Goal: Ask a question: Seek information or help from site administrators or community

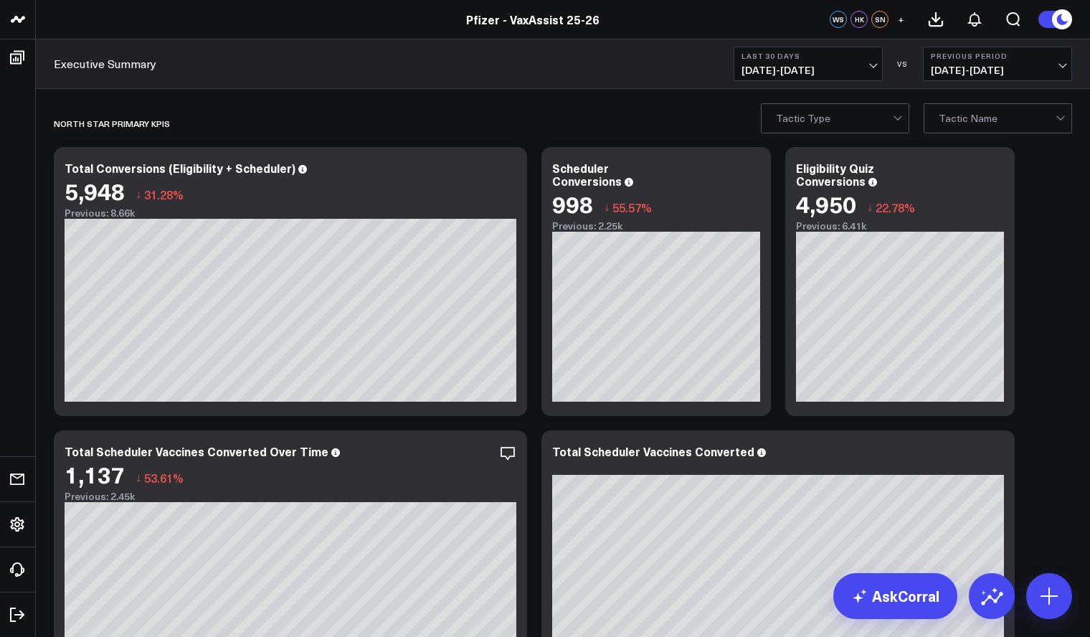
scroll to position [43, 0]
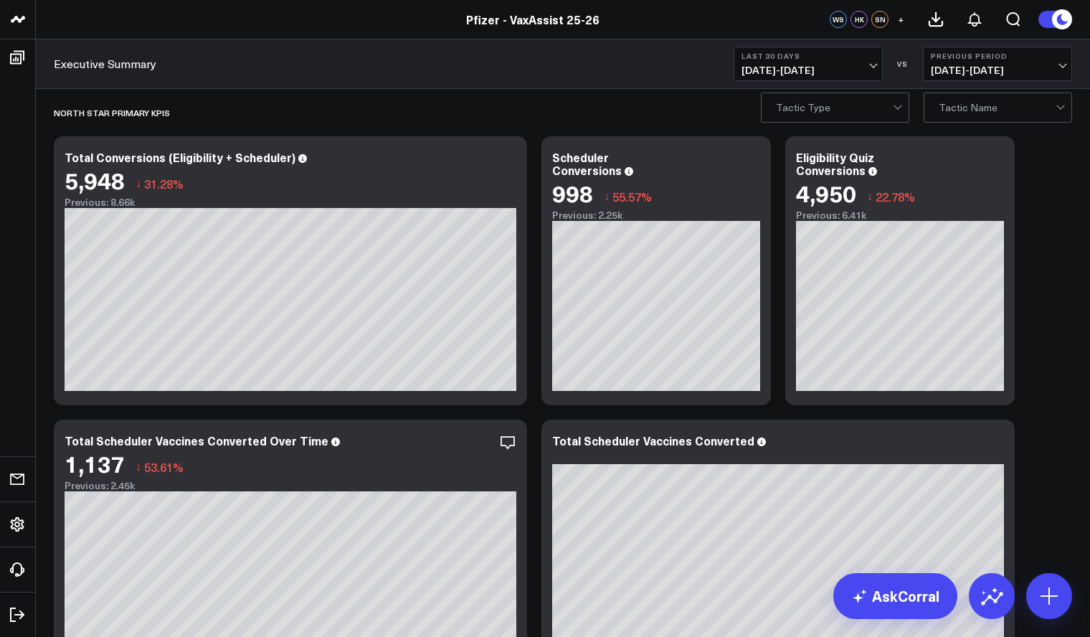
scroll to position [0, 0]
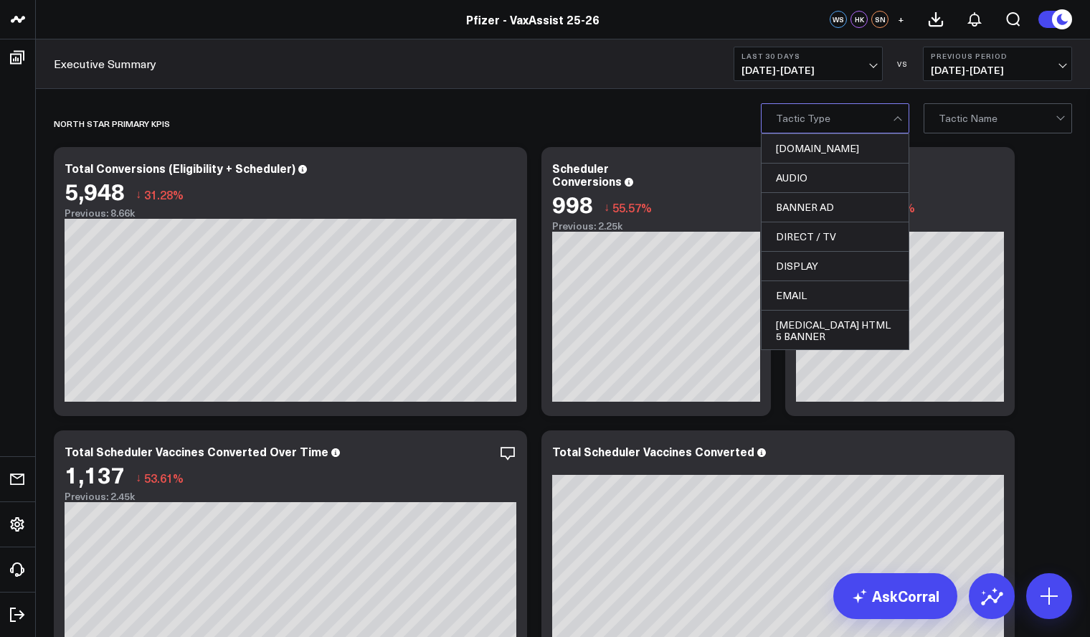
click at [902, 130] on div at bounding box center [899, 118] width 12 height 29
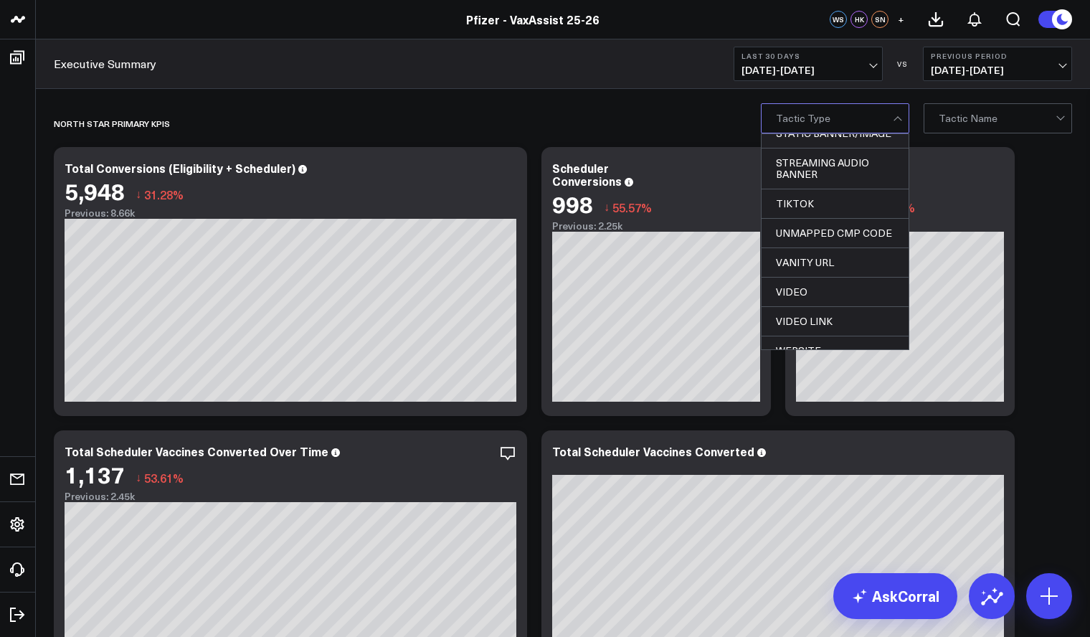
scroll to position [691, 0]
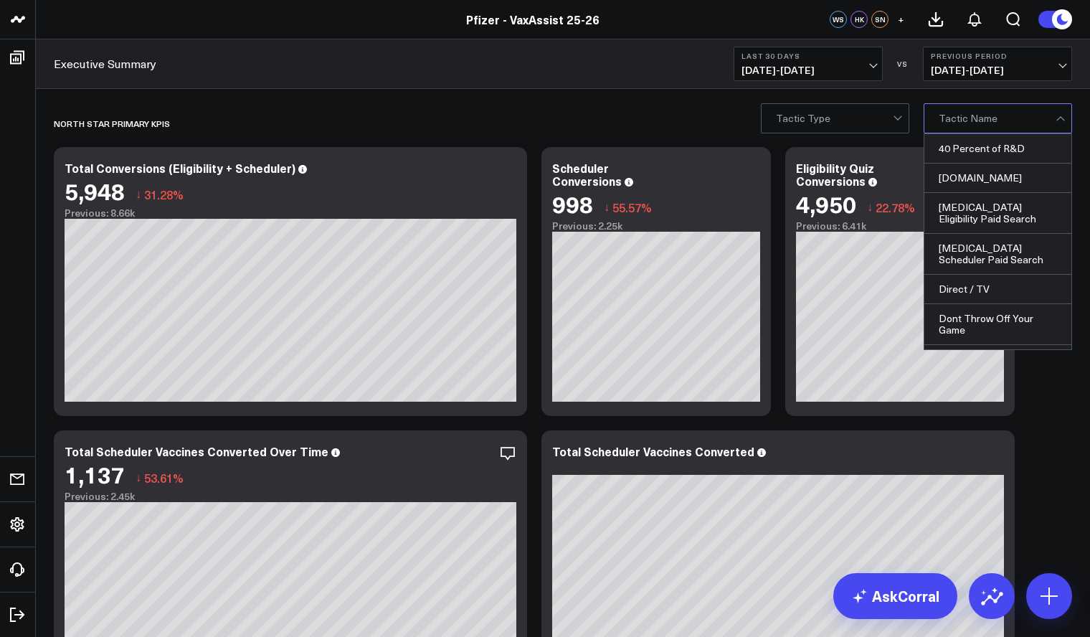
click at [1061, 119] on div at bounding box center [1062, 118] width 12 height 29
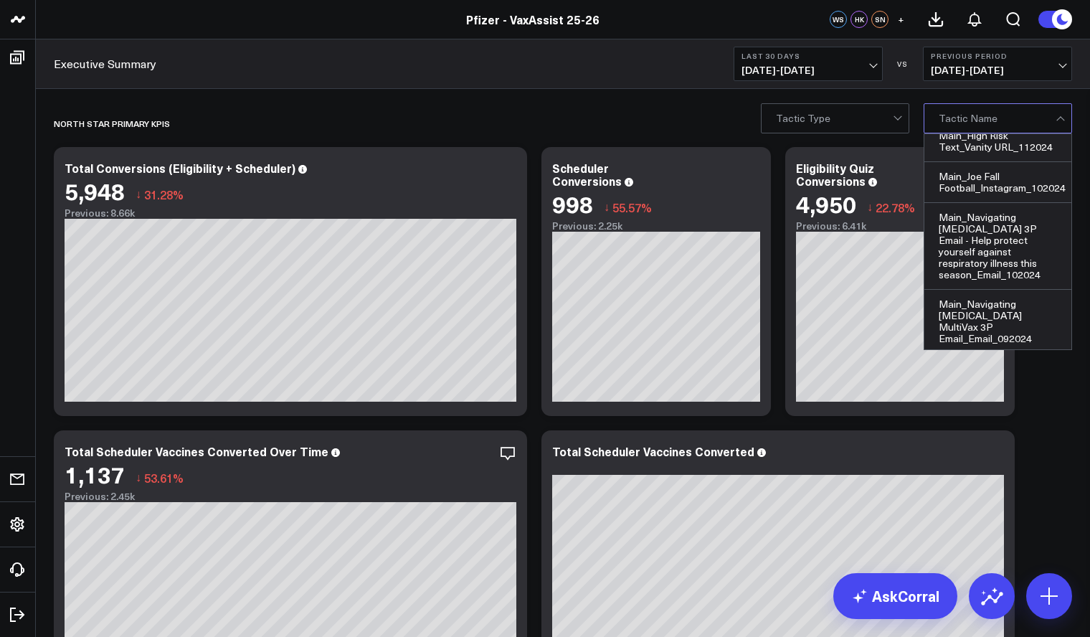
scroll to position [658, 0]
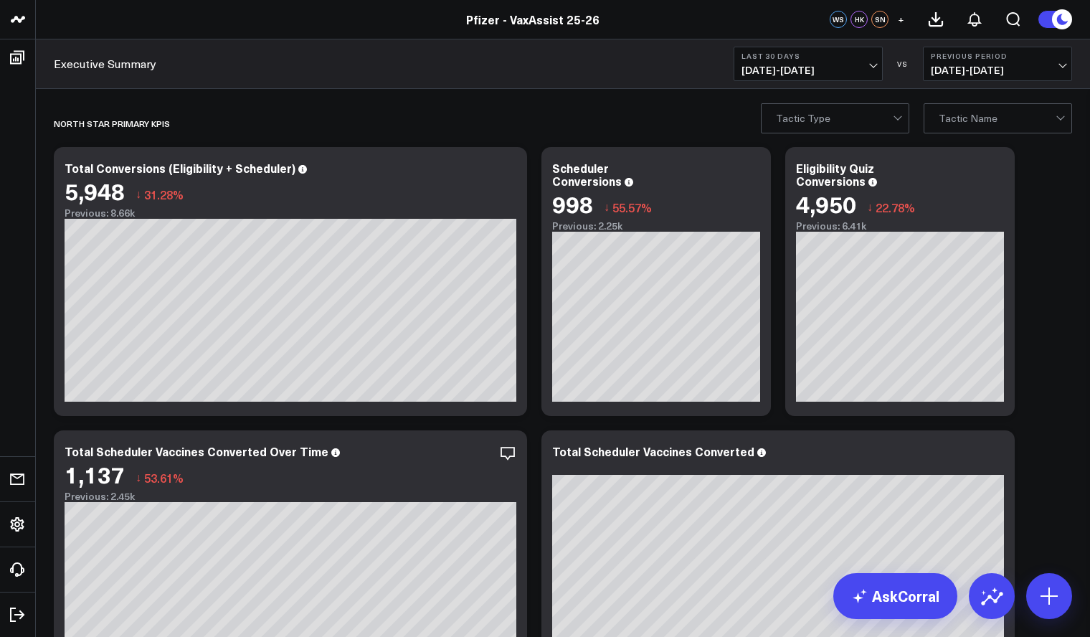
click at [866, 72] on span "07/14/25 - 08/12/25" at bounding box center [808, 70] width 133 height 11
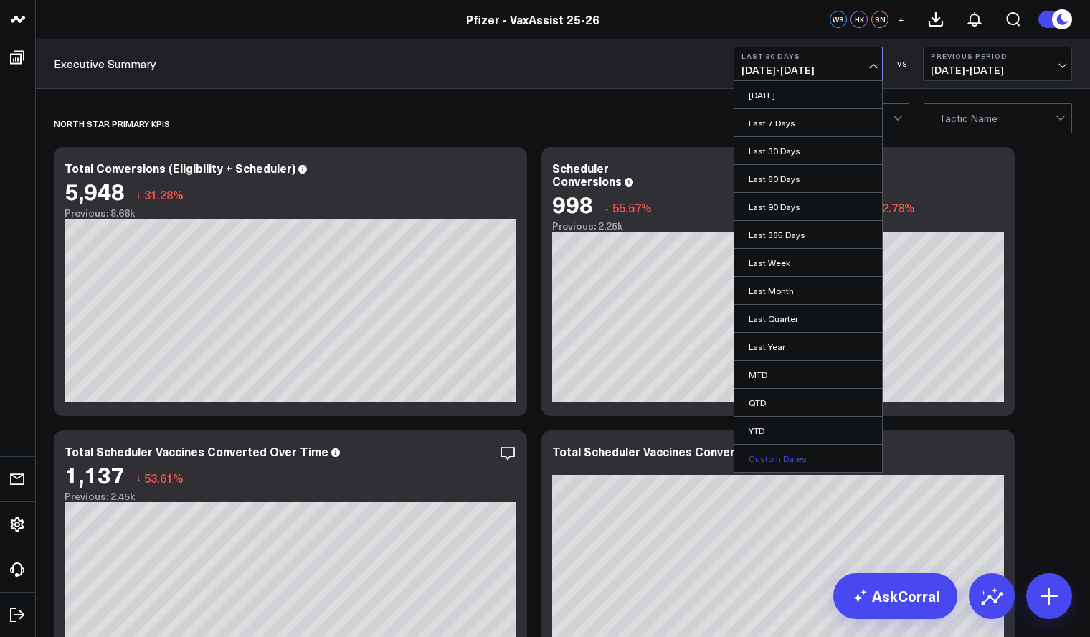
click at [795, 455] on link "Custom Dates" at bounding box center [808, 458] width 148 height 27
select select "7"
select select "2025"
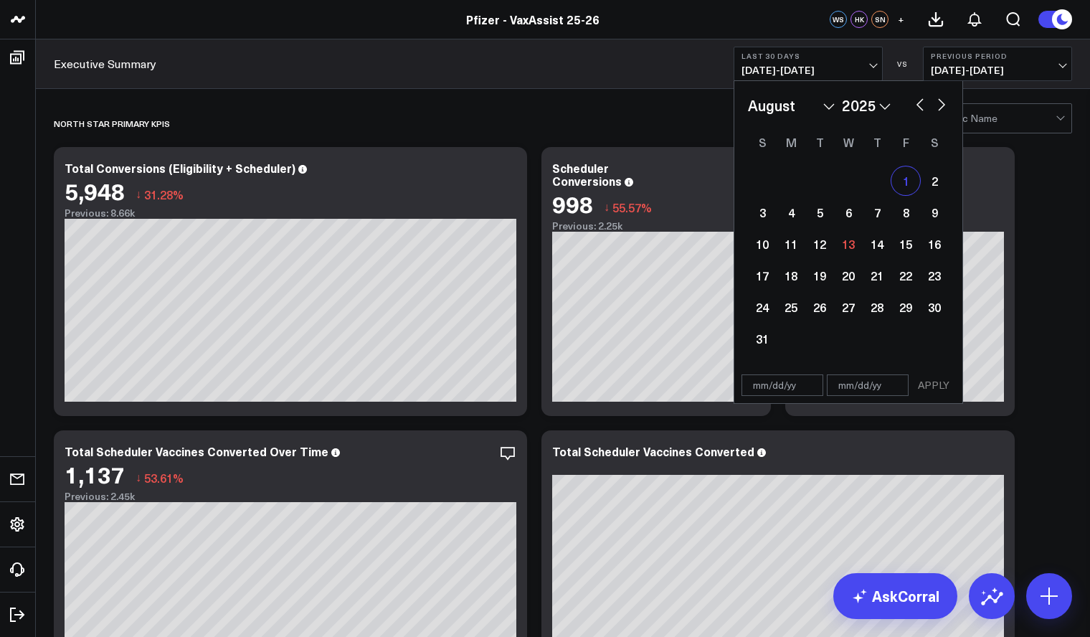
click at [907, 176] on div "1" at bounding box center [905, 180] width 29 height 29
type input "[DATE]"
select select "7"
select select "2025"
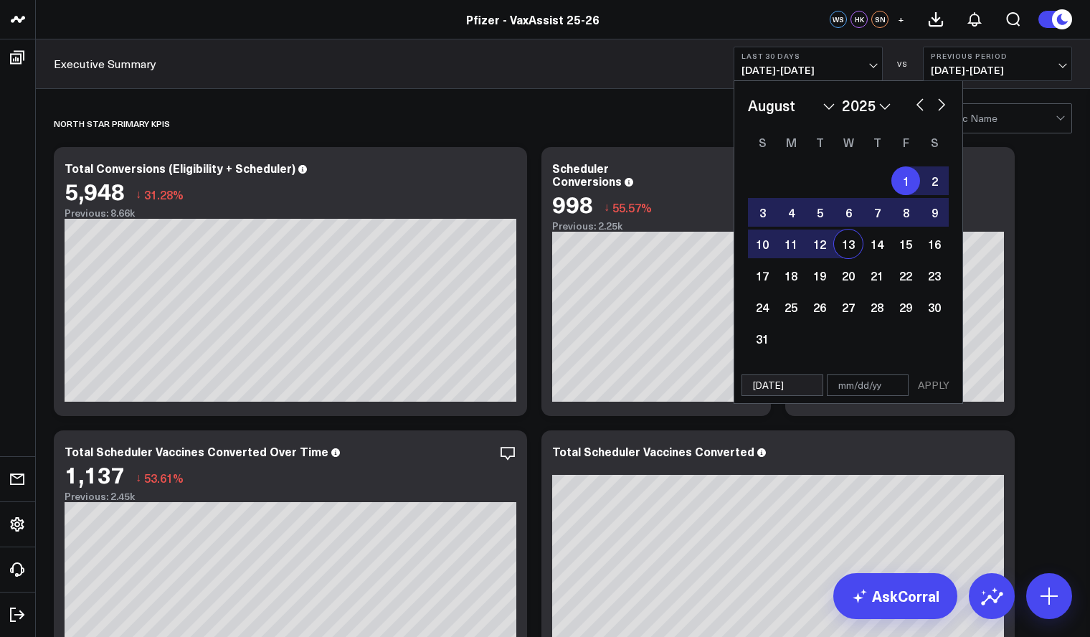
click at [846, 244] on div "13" at bounding box center [848, 243] width 29 height 29
type input "[DATE]"
select select "7"
select select "2025"
click at [926, 379] on button "APPLY" at bounding box center [933, 385] width 43 height 22
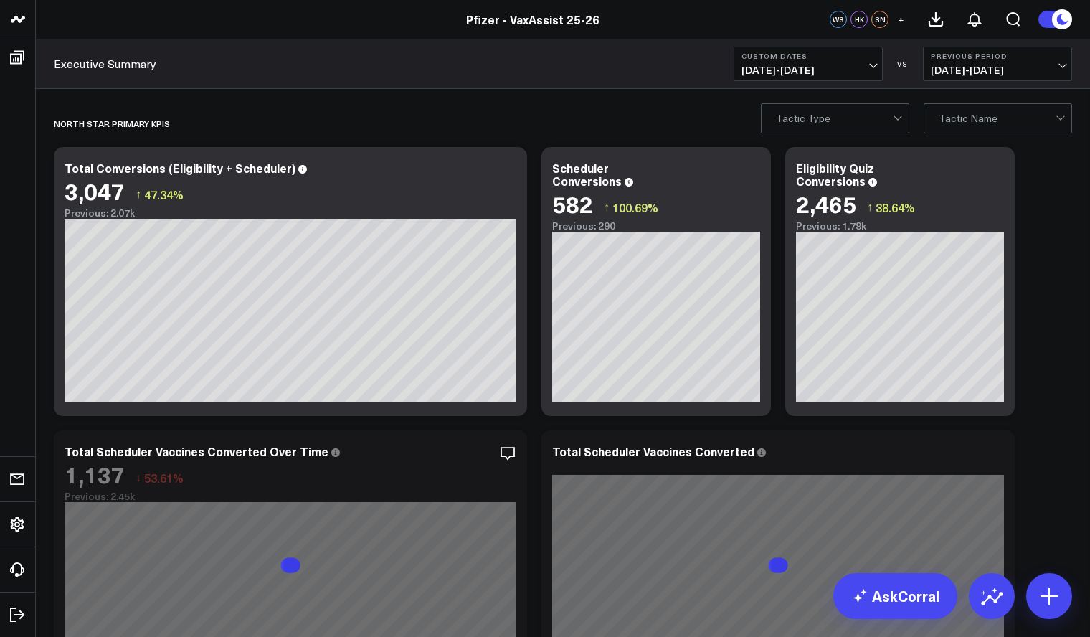
click at [1059, 70] on span "07/19/25 - 07/31/25" at bounding box center [997, 70] width 133 height 11
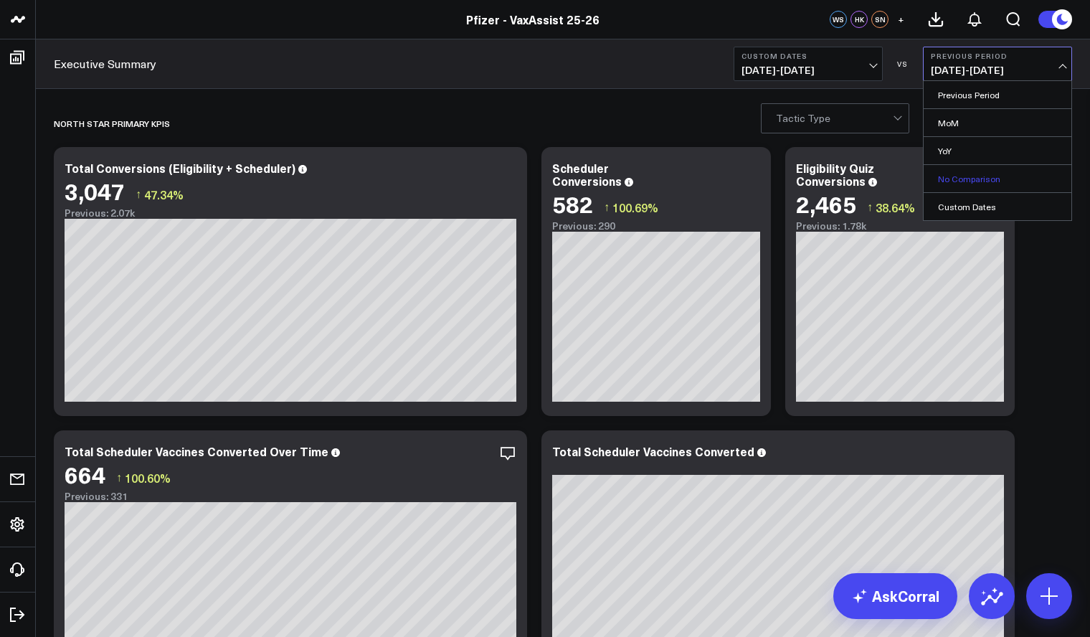
click at [967, 175] on link "No Comparison" at bounding box center [998, 178] width 148 height 27
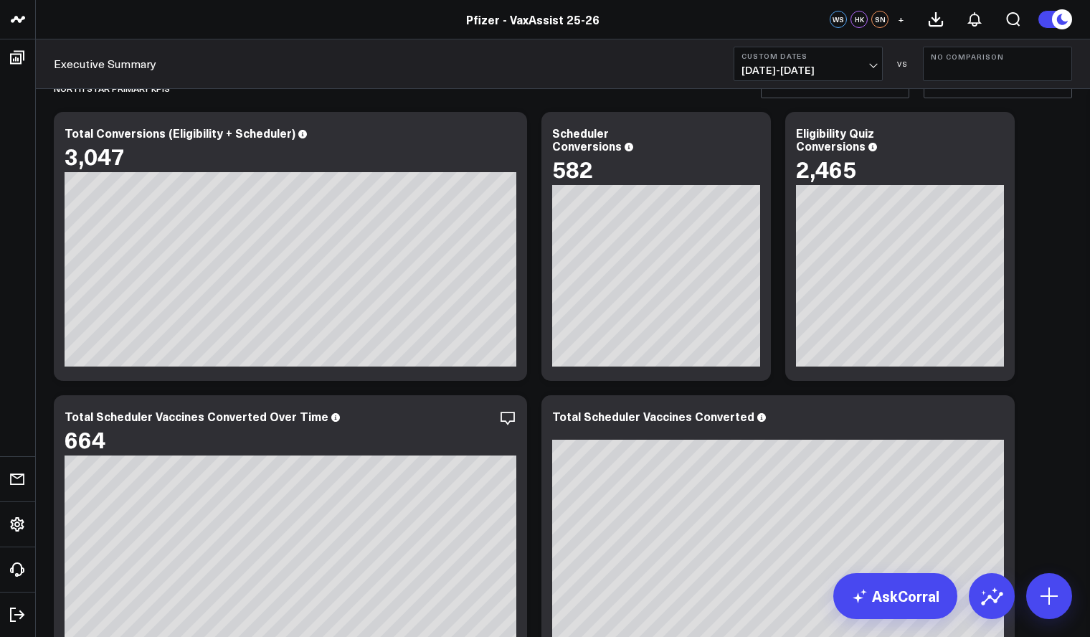
scroll to position [30, 0]
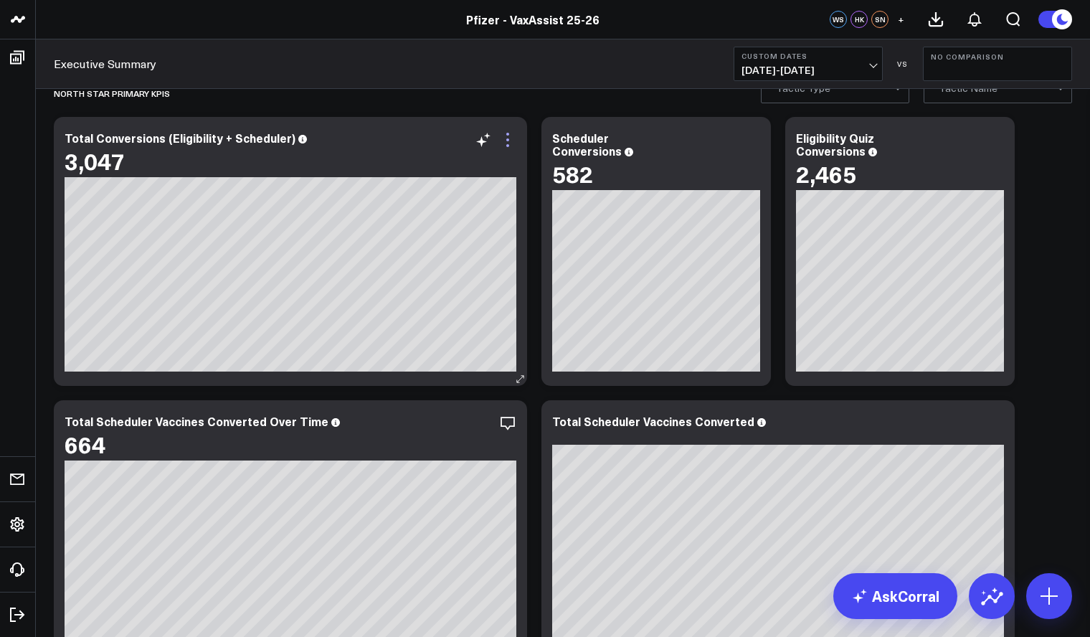
click at [512, 146] on icon at bounding box center [507, 139] width 17 height 17
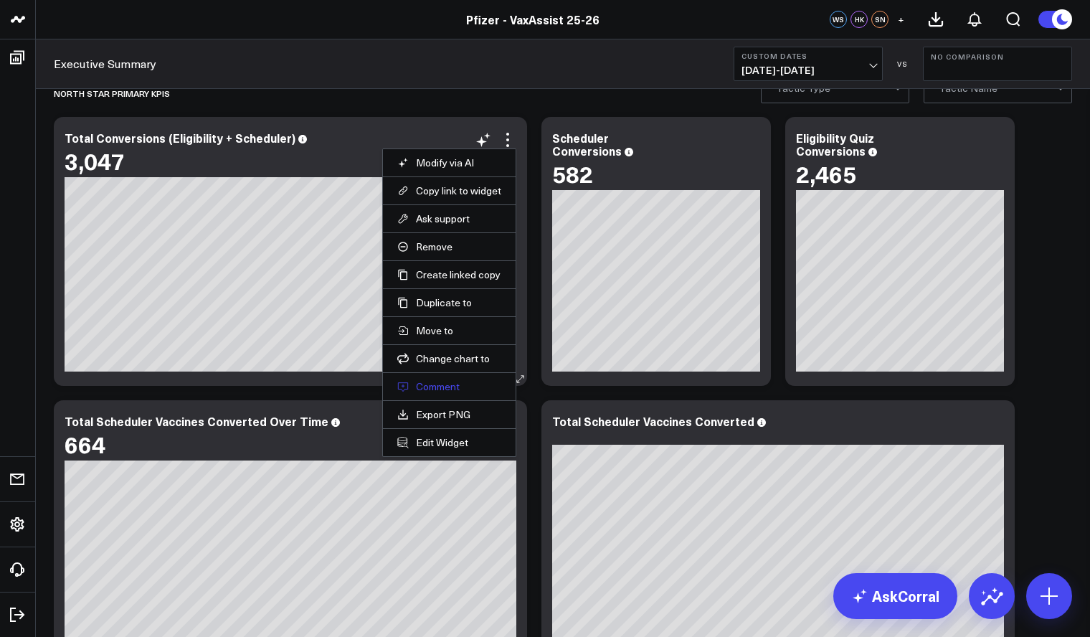
click at [448, 386] on button "Comment" at bounding box center [449, 386] width 104 height 13
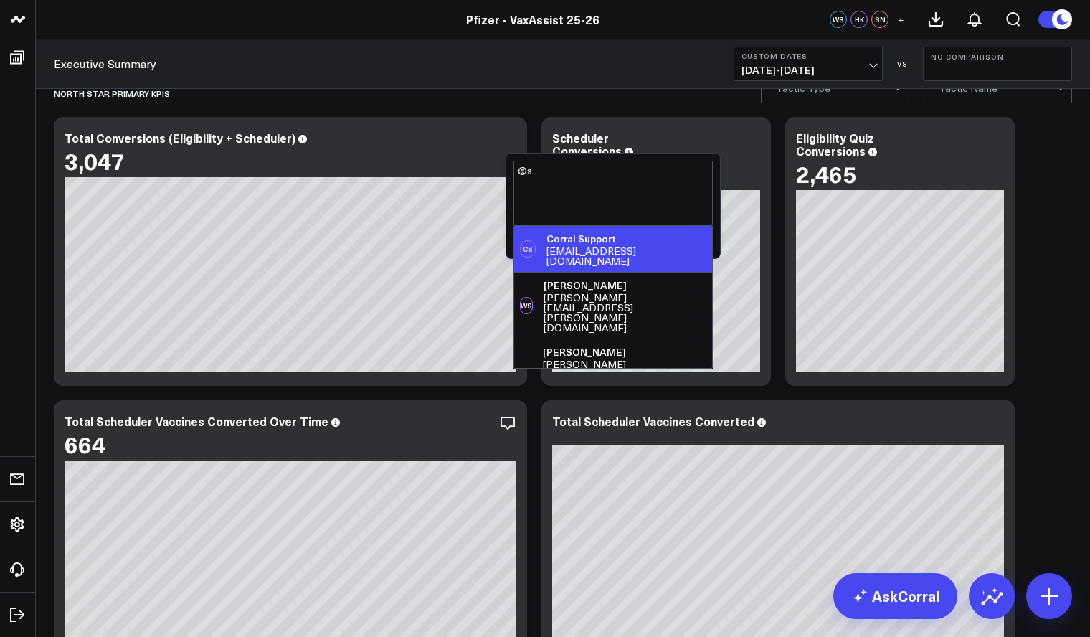
click at [624, 237] on div "Corral Support" at bounding box center [626, 239] width 160 height 14
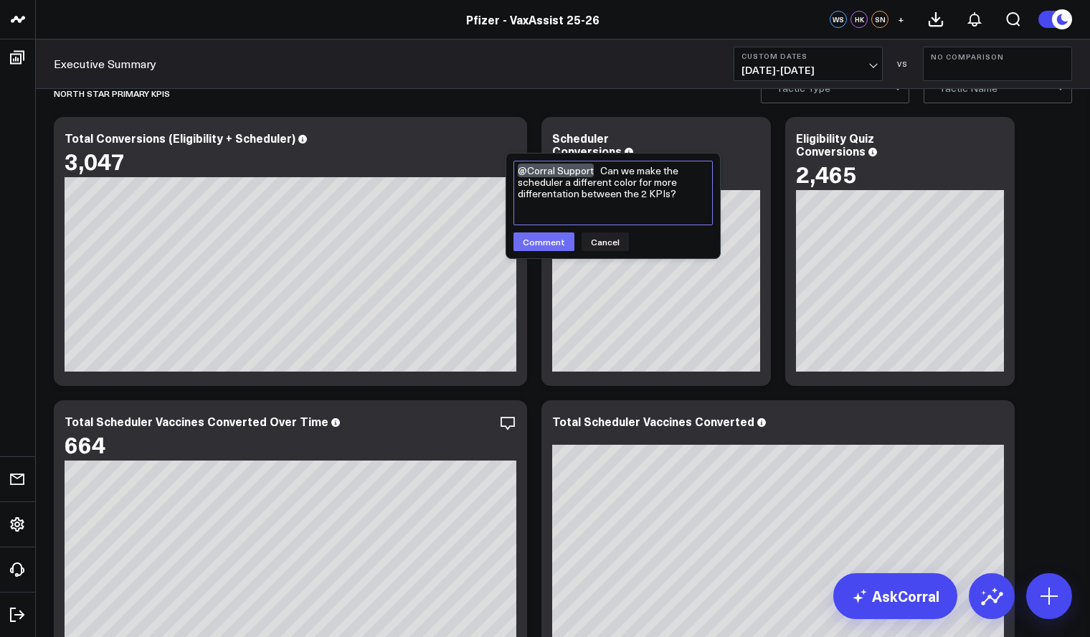
type textarea "@Corral Support Can we make the scheduler a different color for more differenta…"
click at [539, 243] on button "Comment" at bounding box center [543, 241] width 61 height 19
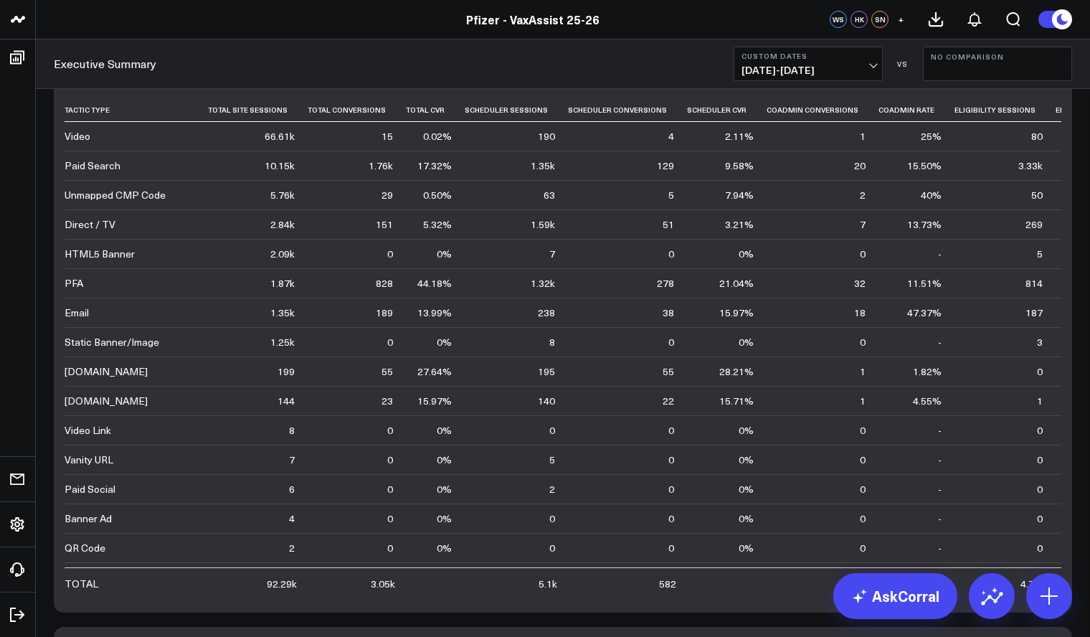
scroll to position [2758, 0]
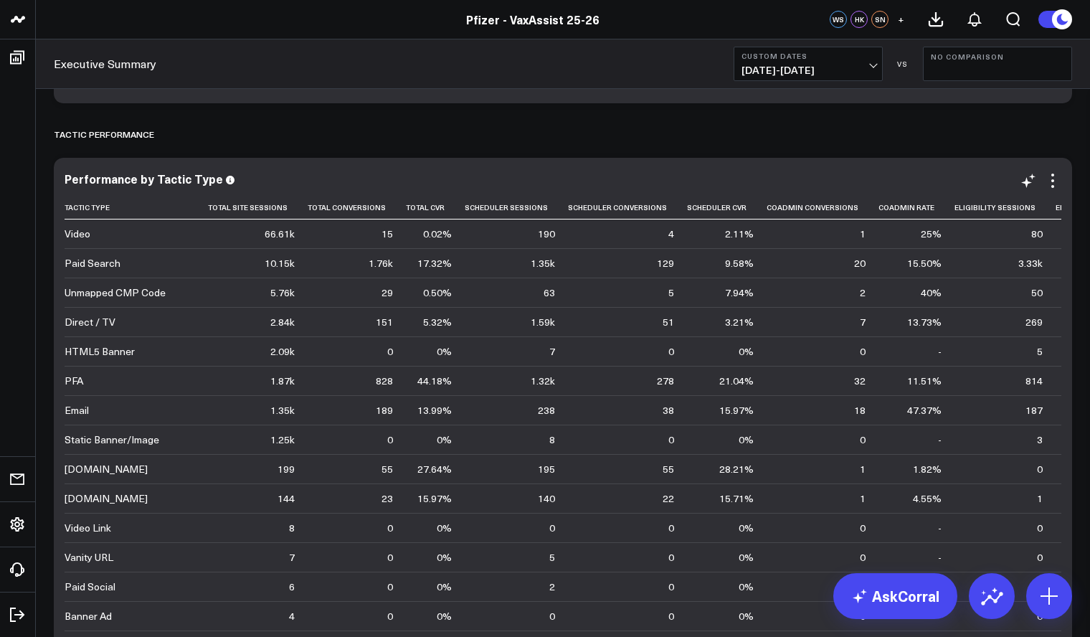
scroll to position [2658, 0]
click at [1054, 189] on icon at bounding box center [1052, 182] width 17 height 17
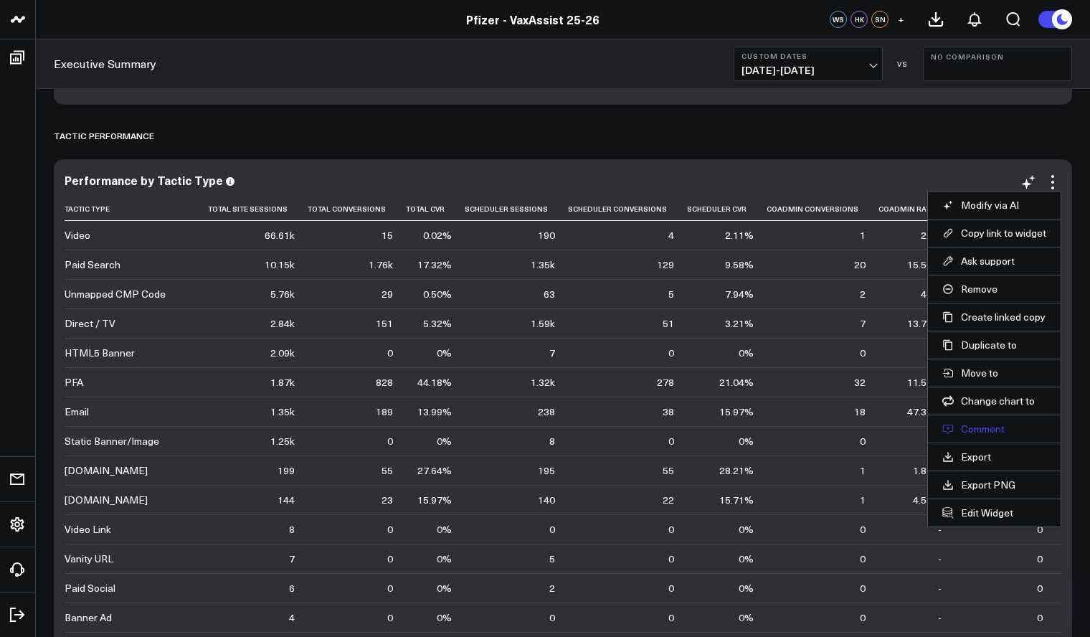
click at [980, 427] on button "Comment" at bounding box center [994, 428] width 104 height 13
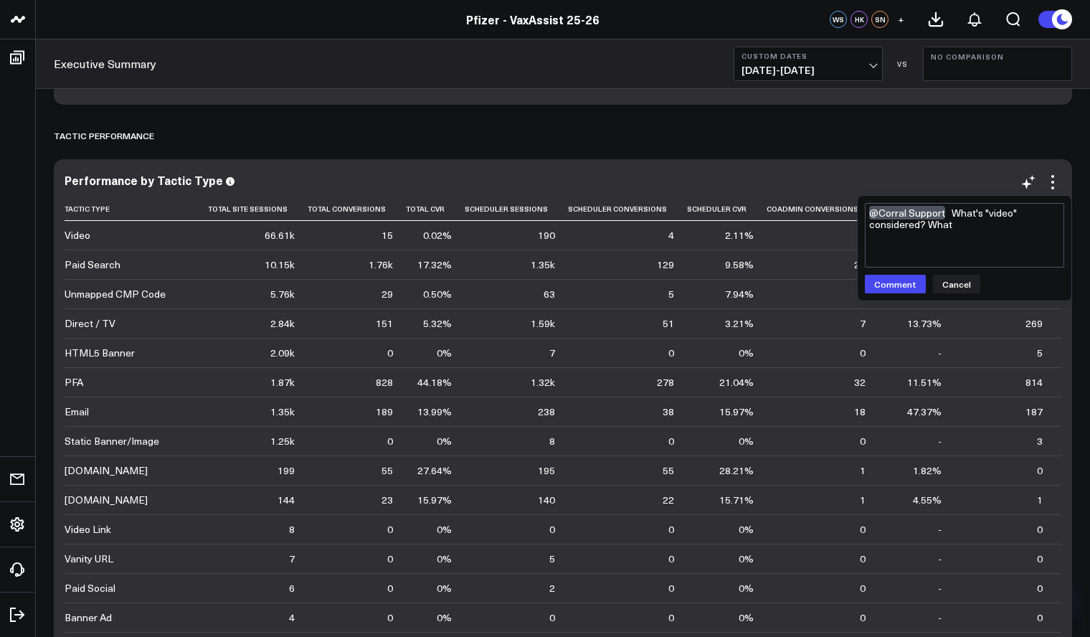
type textarea "@Corral Support What's "video" considered? Whats"
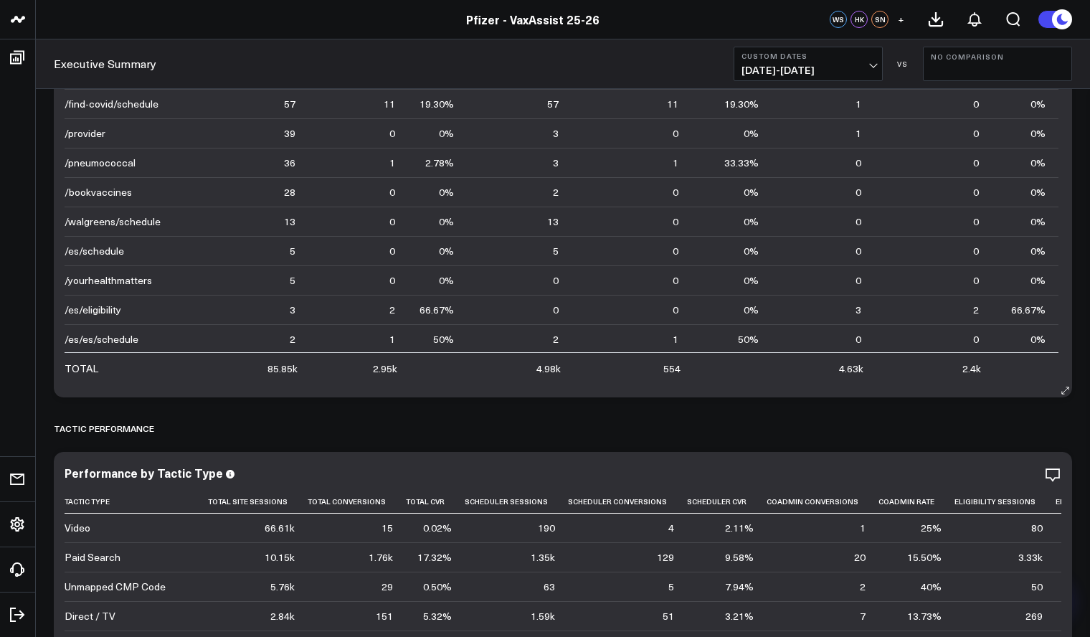
scroll to position [2453, 0]
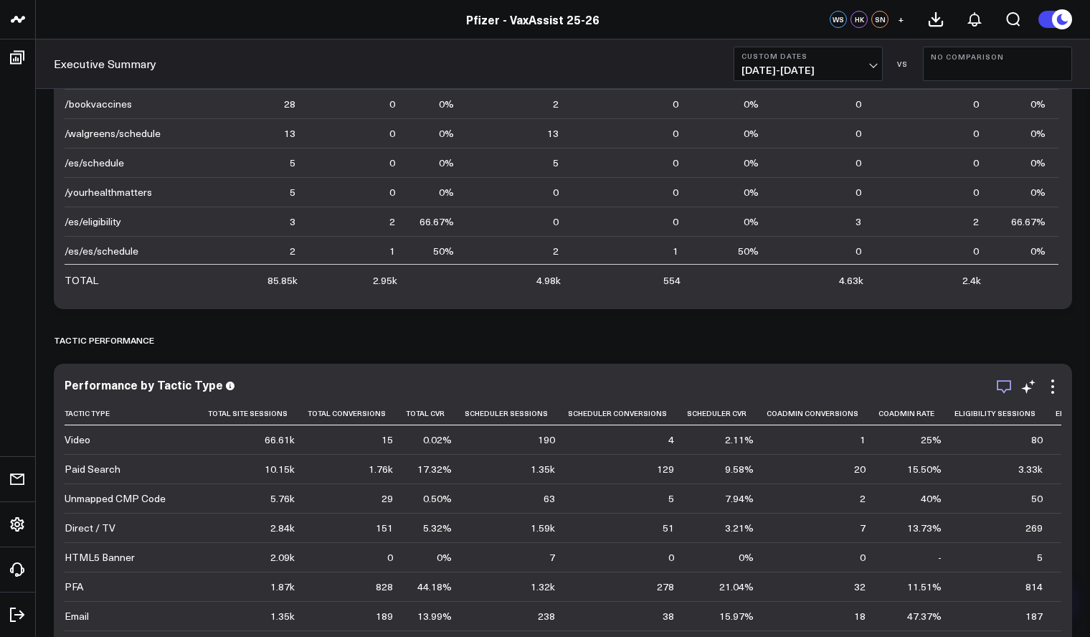
click at [1000, 394] on icon "button" at bounding box center [1003, 386] width 17 height 17
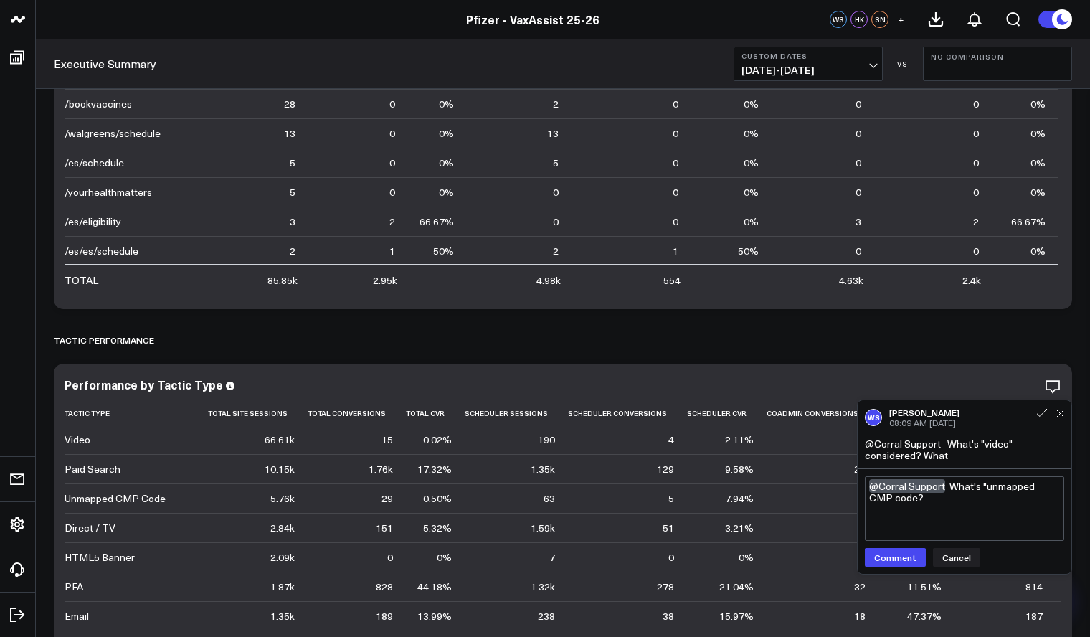
scroll to position [2494, 0]
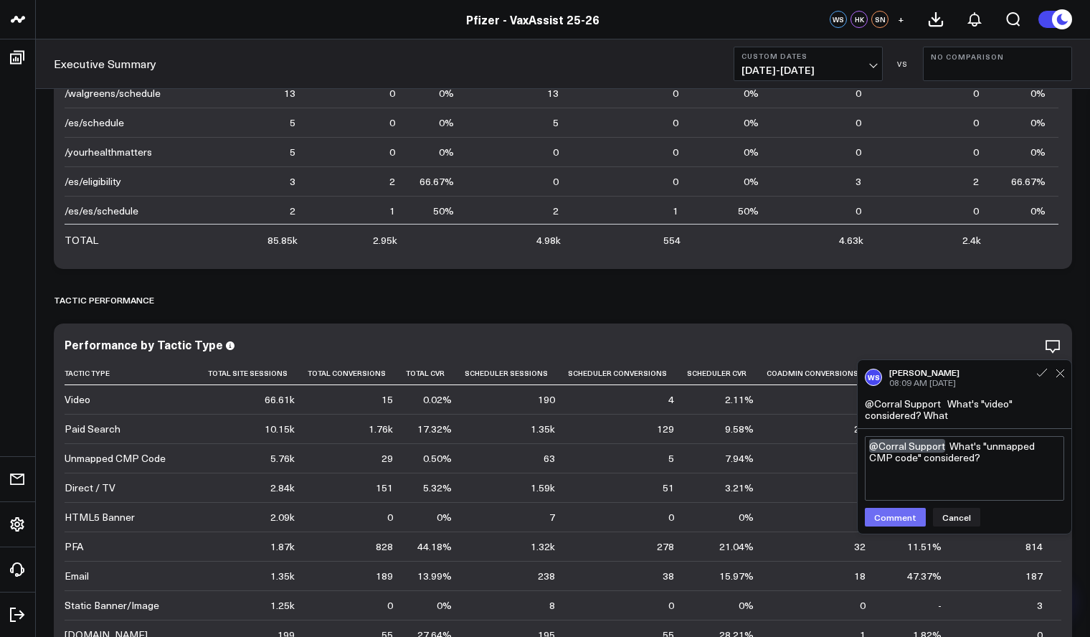
type textarea "@Corral Support What's "unmapped CMP code" considered?"
click at [912, 516] on button "Comment" at bounding box center [895, 517] width 61 height 19
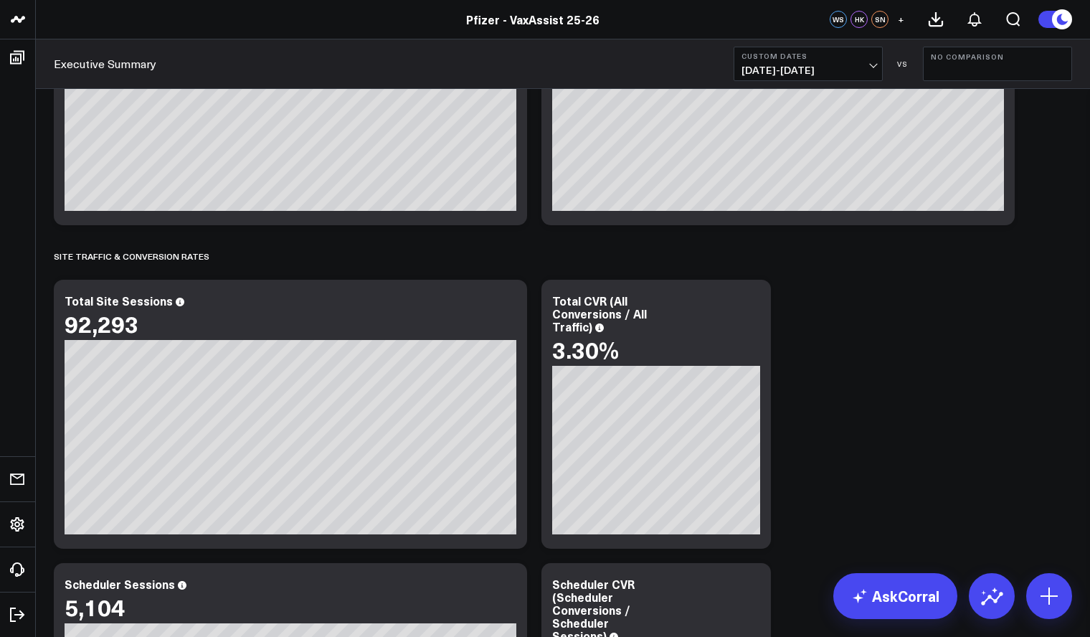
scroll to position [0, 0]
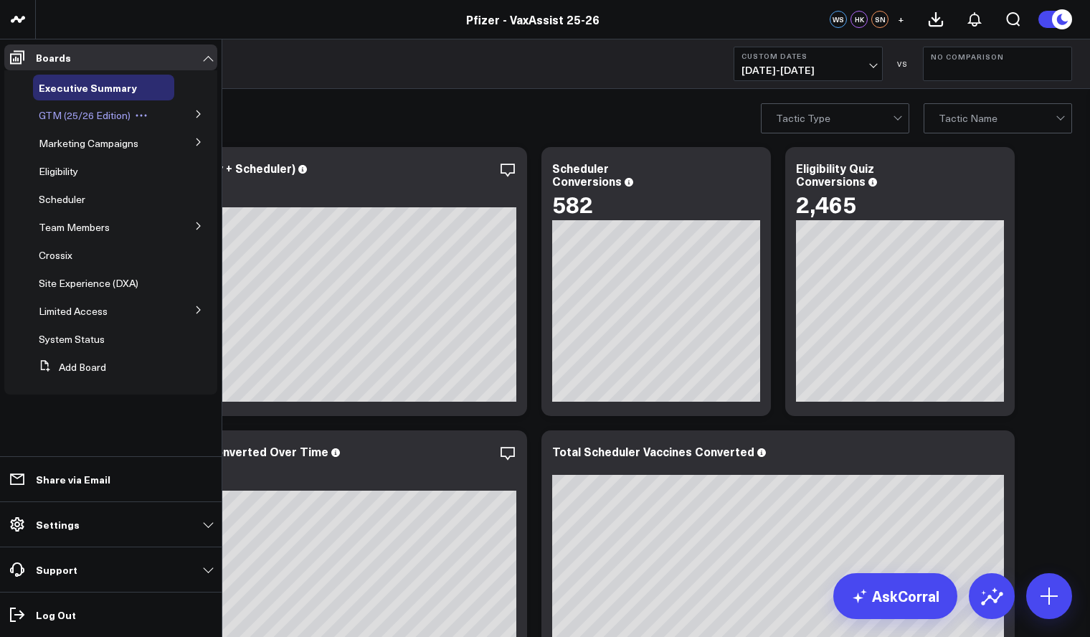
click at [100, 110] on span "GTM (25/26 Edition)" at bounding box center [85, 115] width 92 height 14
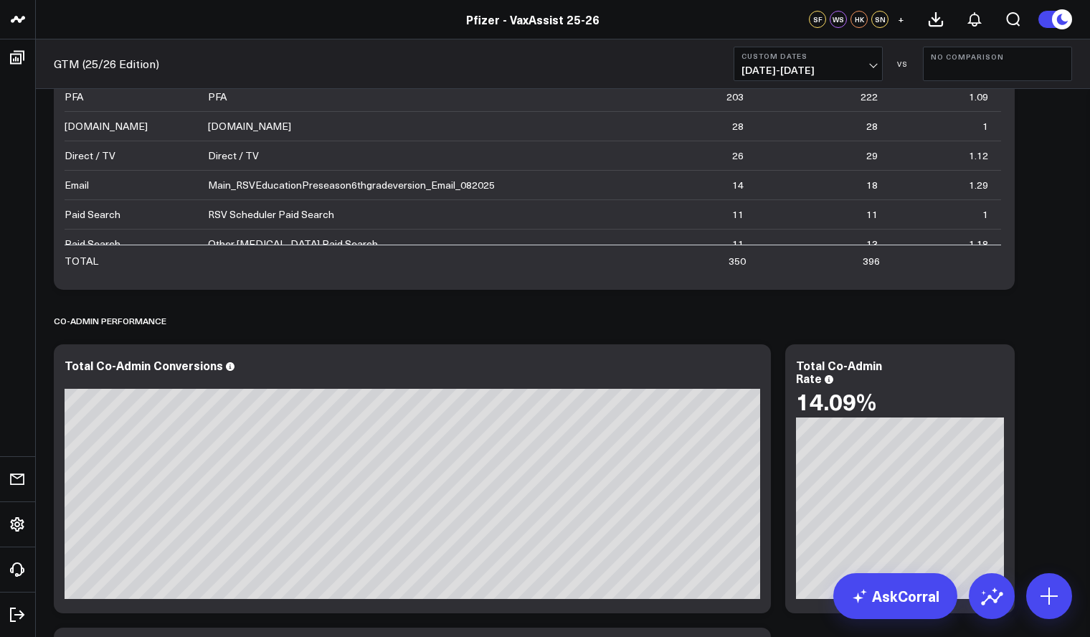
scroll to position [768, 0]
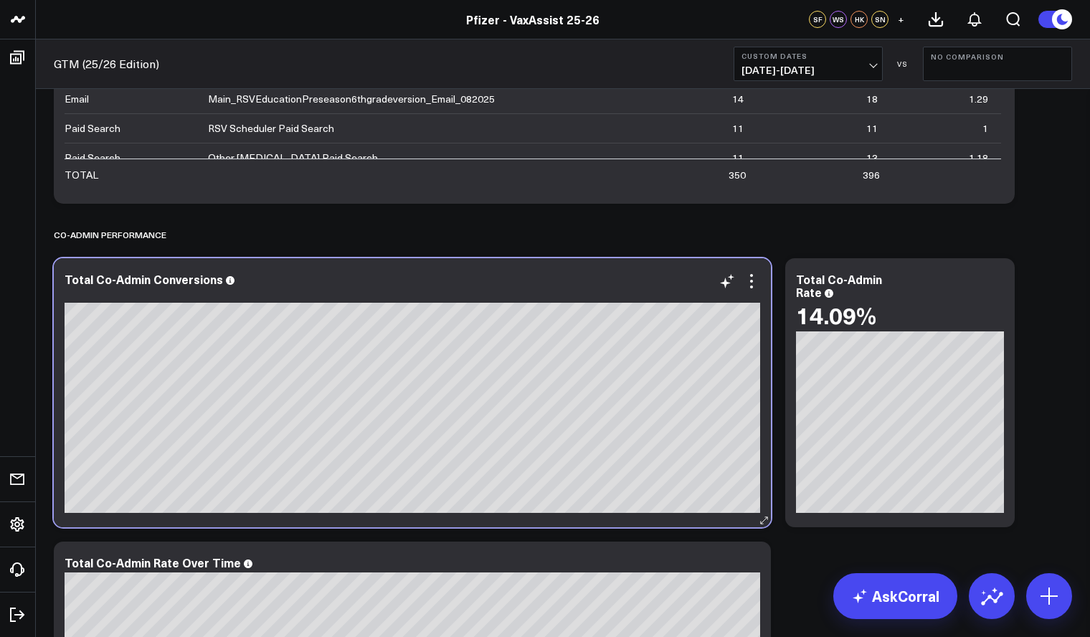
click at [756, 290] on div at bounding box center [413, 294] width 696 height 10
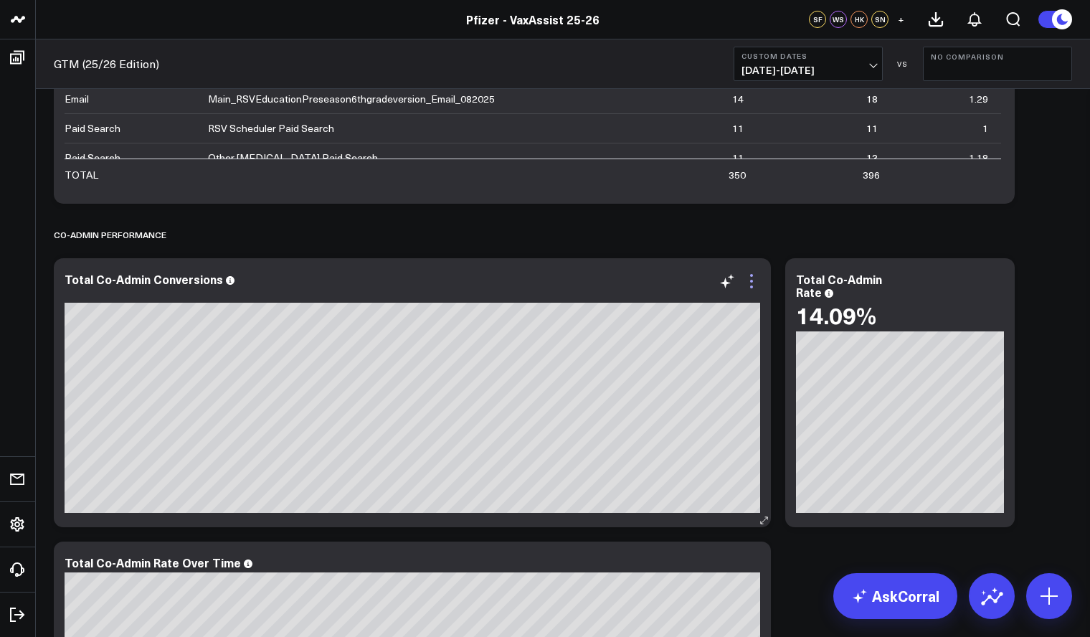
click at [752, 280] on icon at bounding box center [751, 281] width 17 height 17
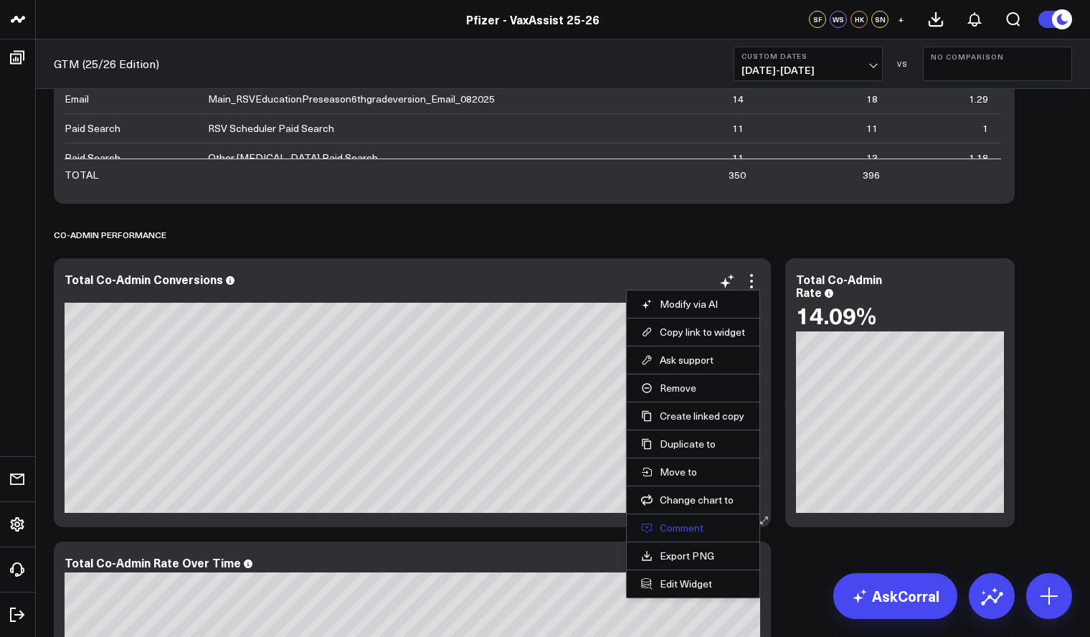
click at [678, 529] on button "Comment" at bounding box center [693, 527] width 104 height 13
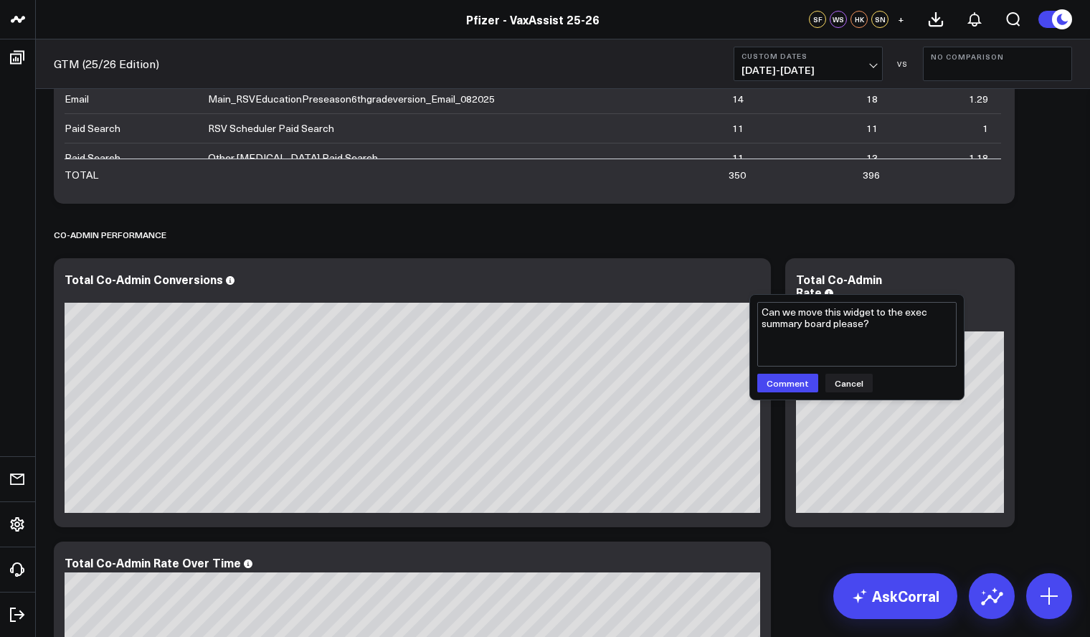
type textarea "Can we move this widget to the exec summary board please?"
click at [789, 394] on div "Can we move this widget to the exec summary board please? Can we move this widg…" at bounding box center [857, 347] width 214 height 105
click at [794, 379] on button "Comment" at bounding box center [787, 383] width 61 height 19
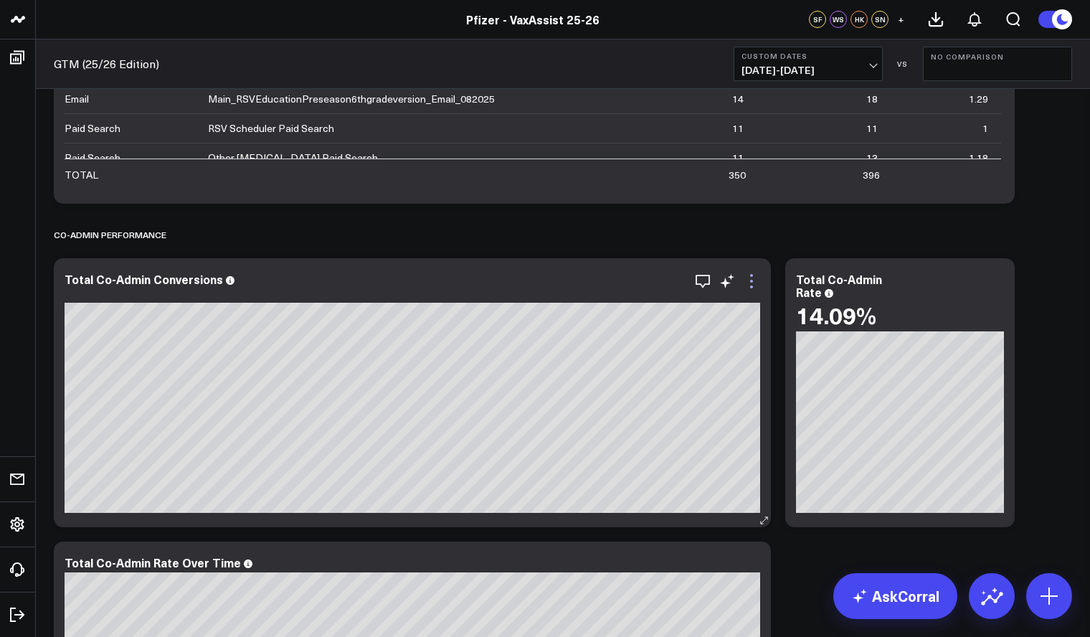
click at [755, 276] on icon at bounding box center [751, 281] width 17 height 17
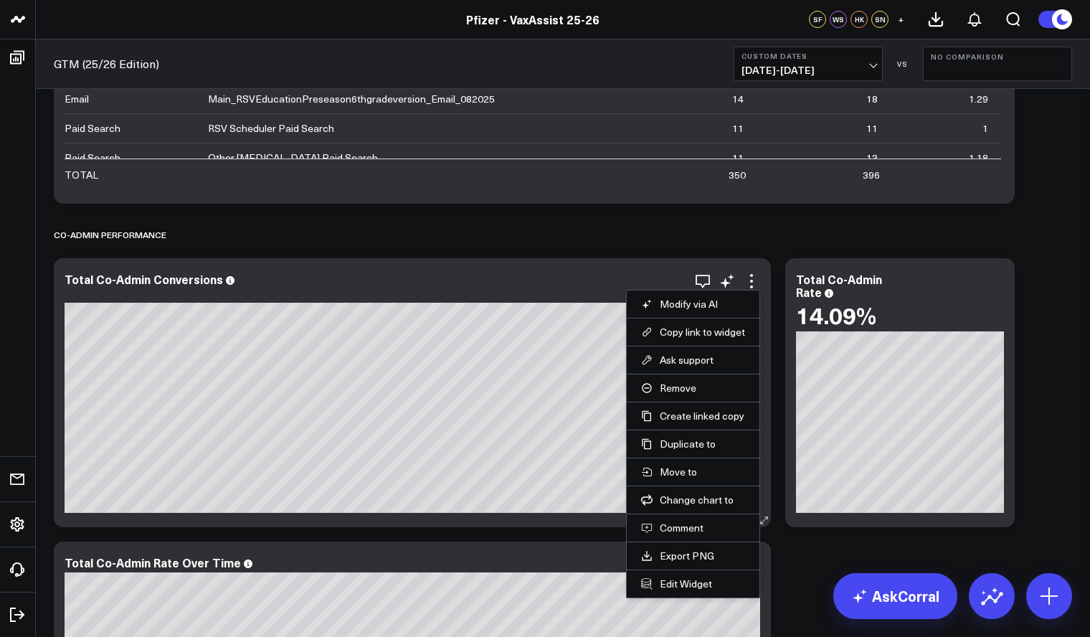
click at [713, 292] on li "Modify via AI" at bounding box center [693, 304] width 133 height 28
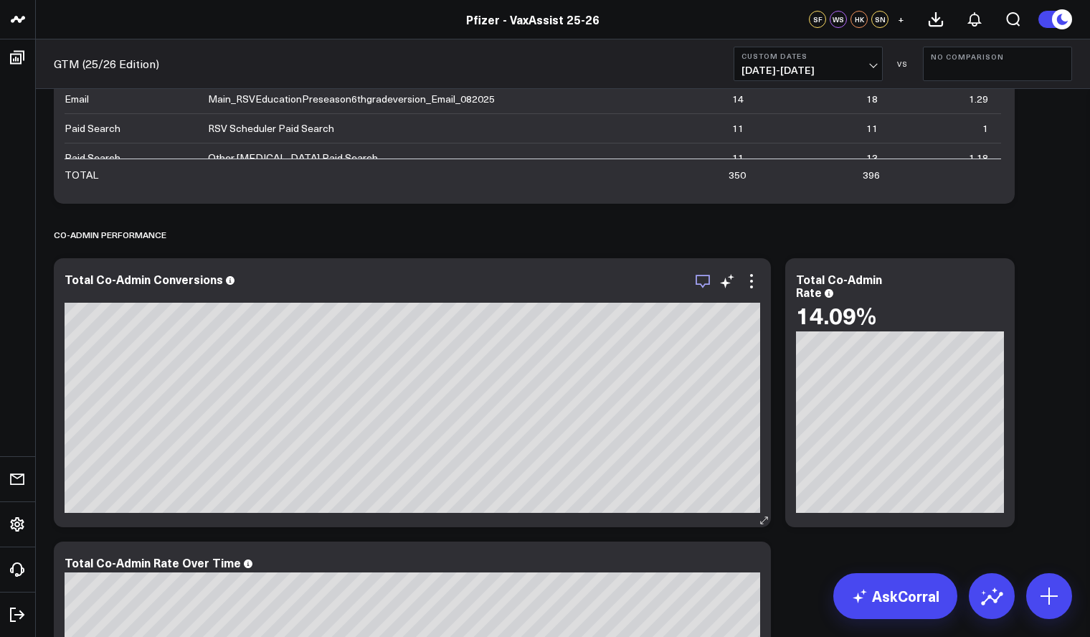
click at [704, 284] on icon "button" at bounding box center [703, 282] width 14 height 14
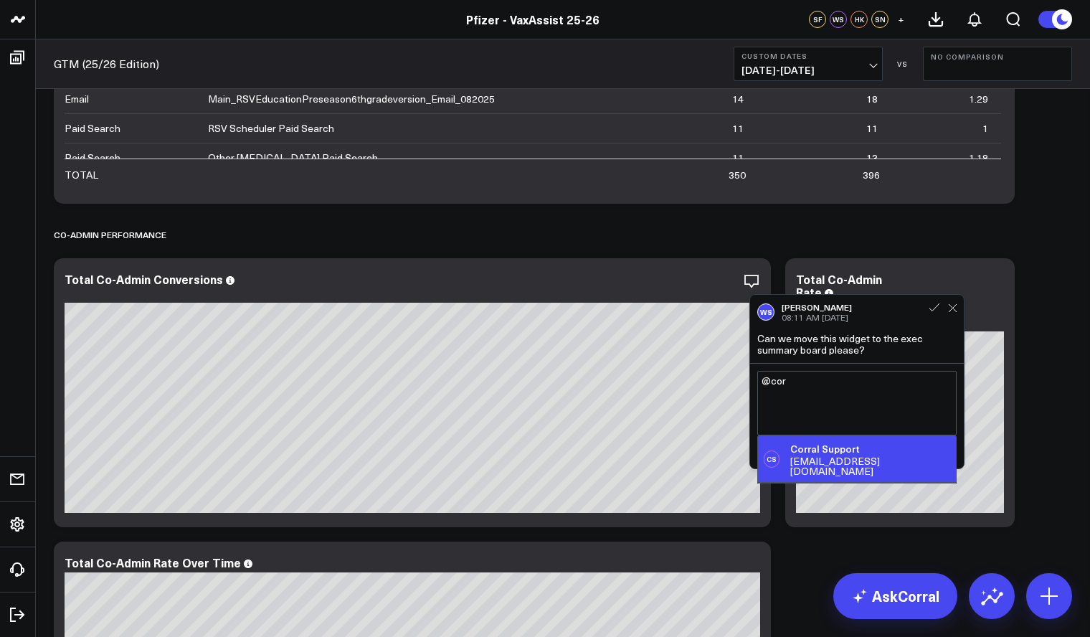
click at [871, 451] on div "Corral Support" at bounding box center [870, 449] width 160 height 14
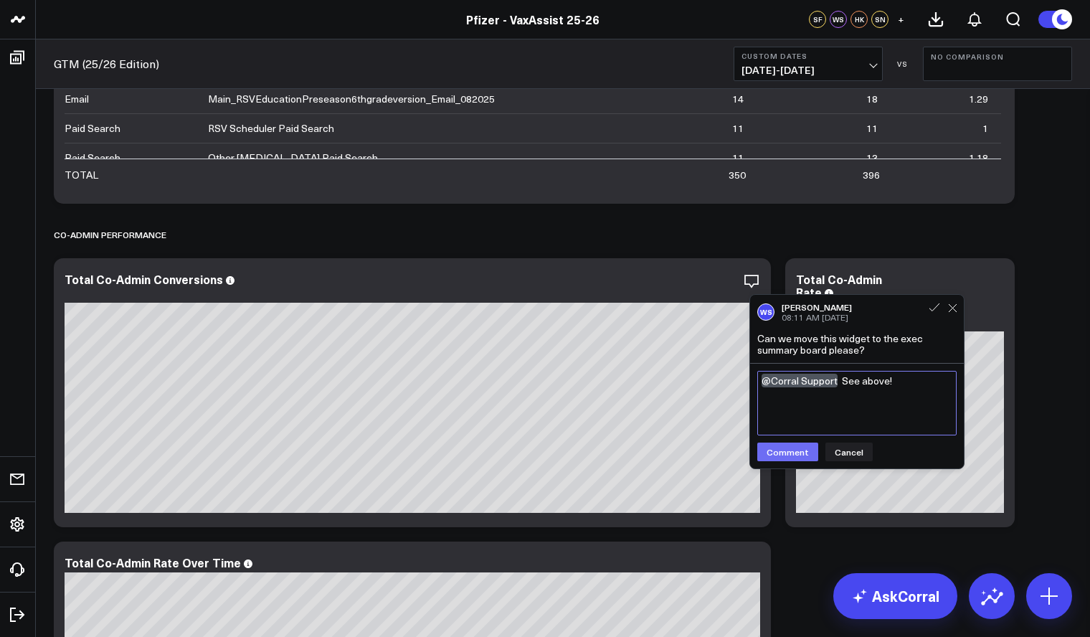
type textarea "@Corral Support See above!"
click at [778, 455] on button "Comment" at bounding box center [787, 451] width 61 height 19
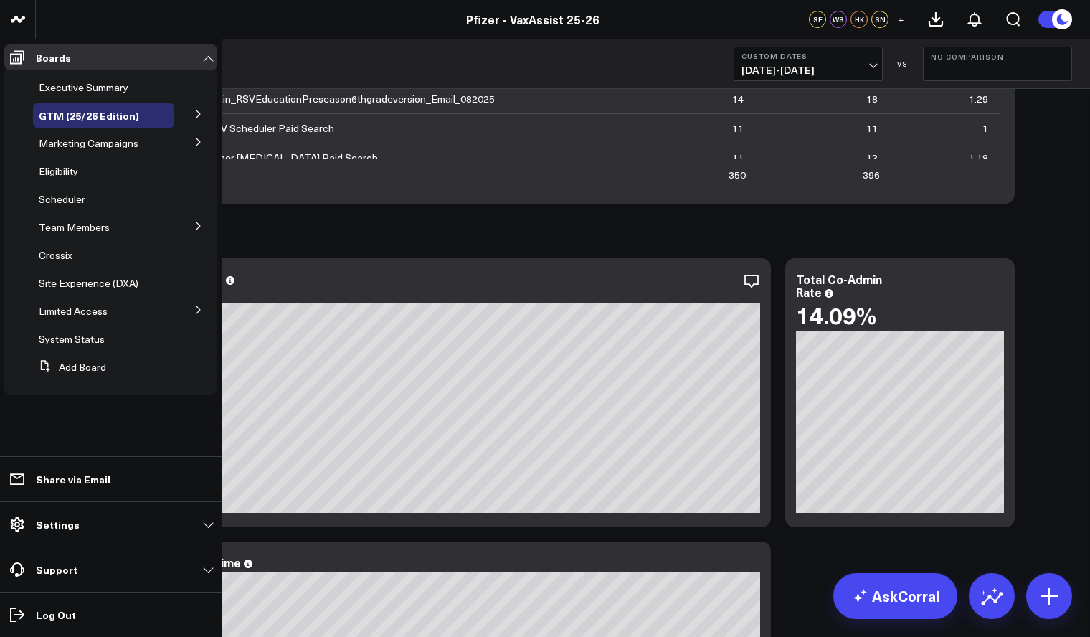
click at [178, 141] on li "Marketing Campaigns Landing Pages Media Drivers" at bounding box center [110, 144] width 213 height 26
click at [204, 138] on button at bounding box center [198, 142] width 37 height 22
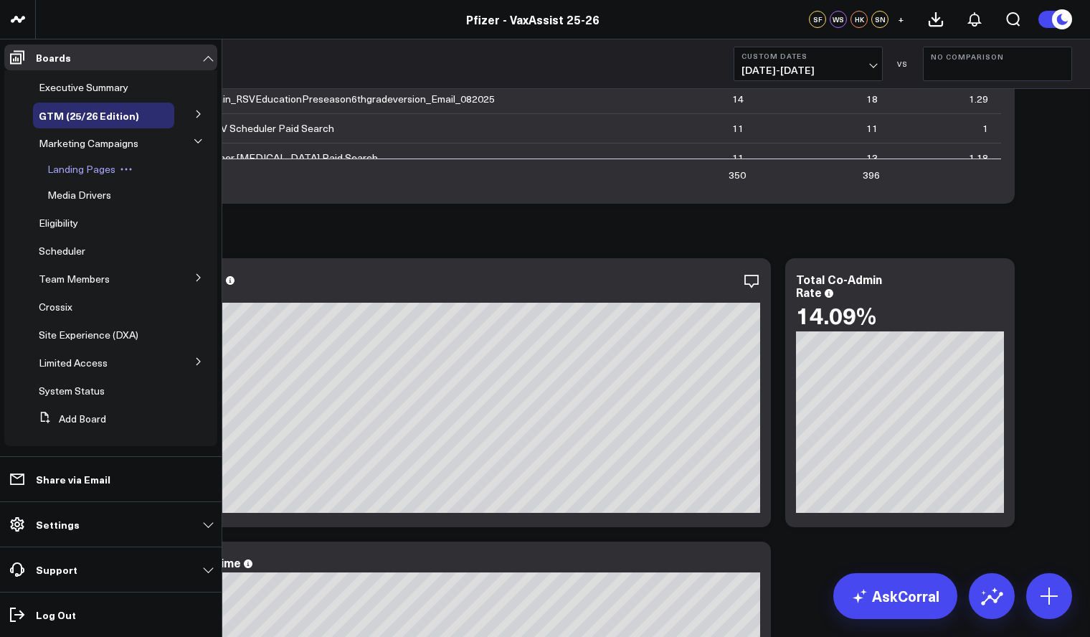
click at [98, 169] on span "Landing Pages" at bounding box center [81, 169] width 68 height 14
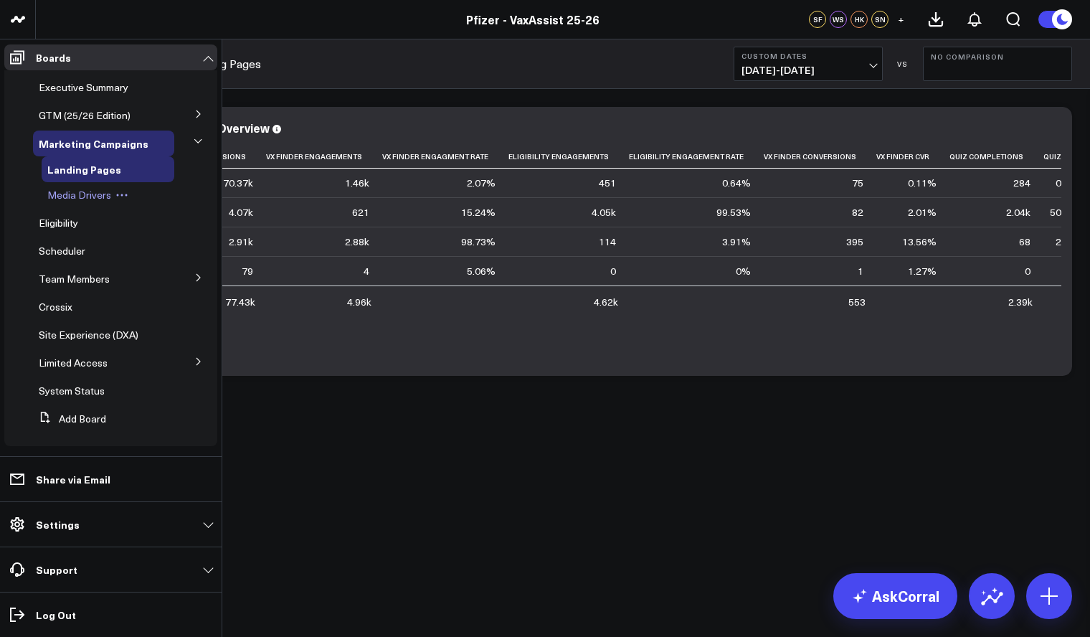
click at [86, 192] on span "Media Drivers" at bounding box center [79, 195] width 64 height 14
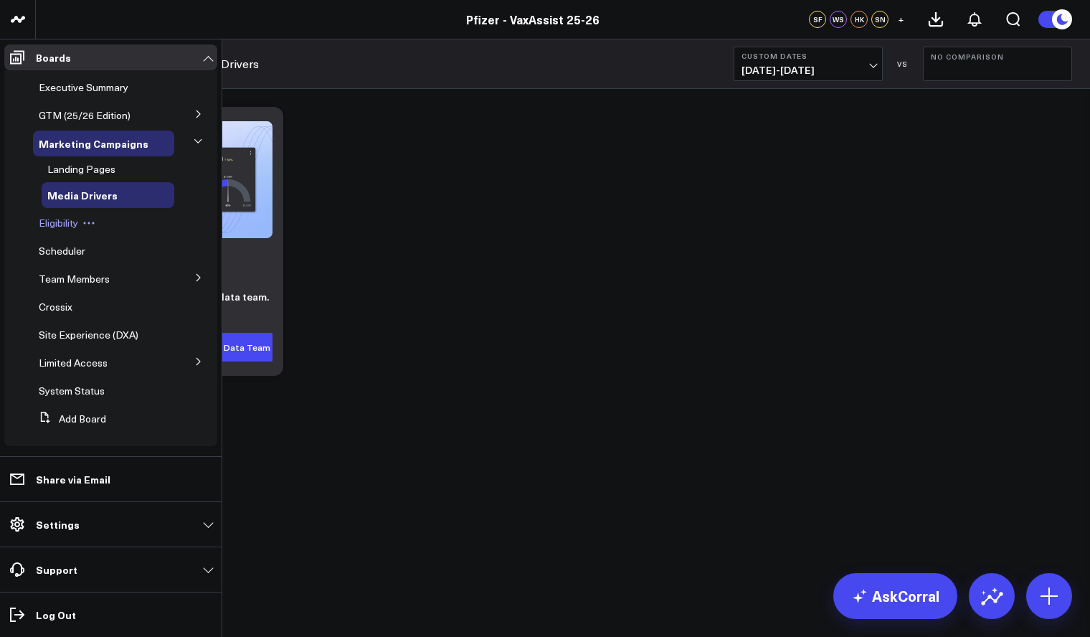
click at [77, 218] on span "Eligibility" at bounding box center [58, 223] width 39 height 14
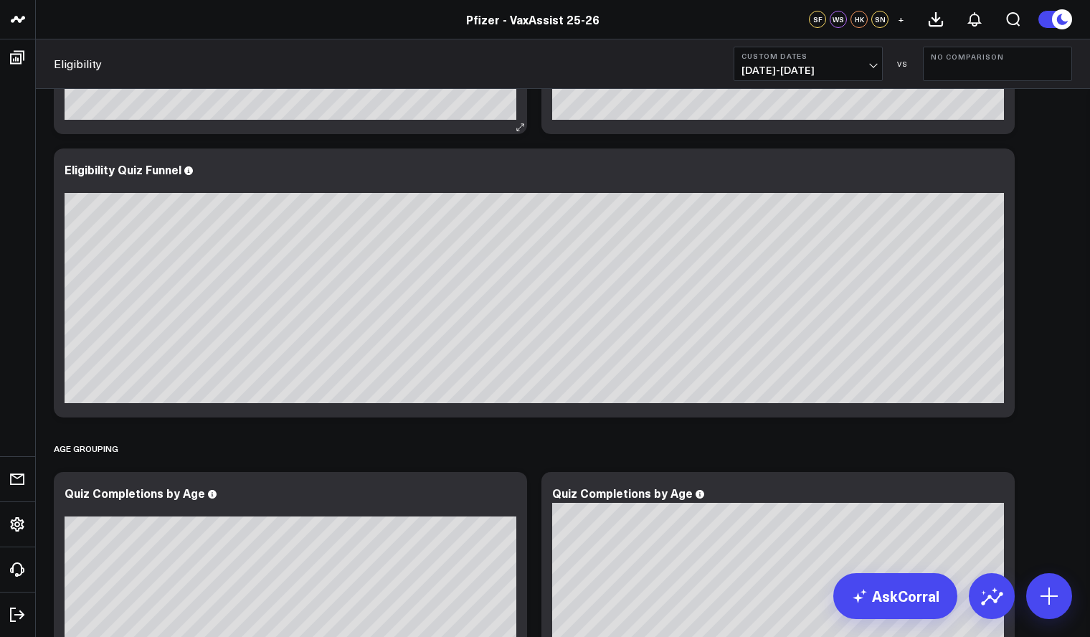
scroll to position [824, 0]
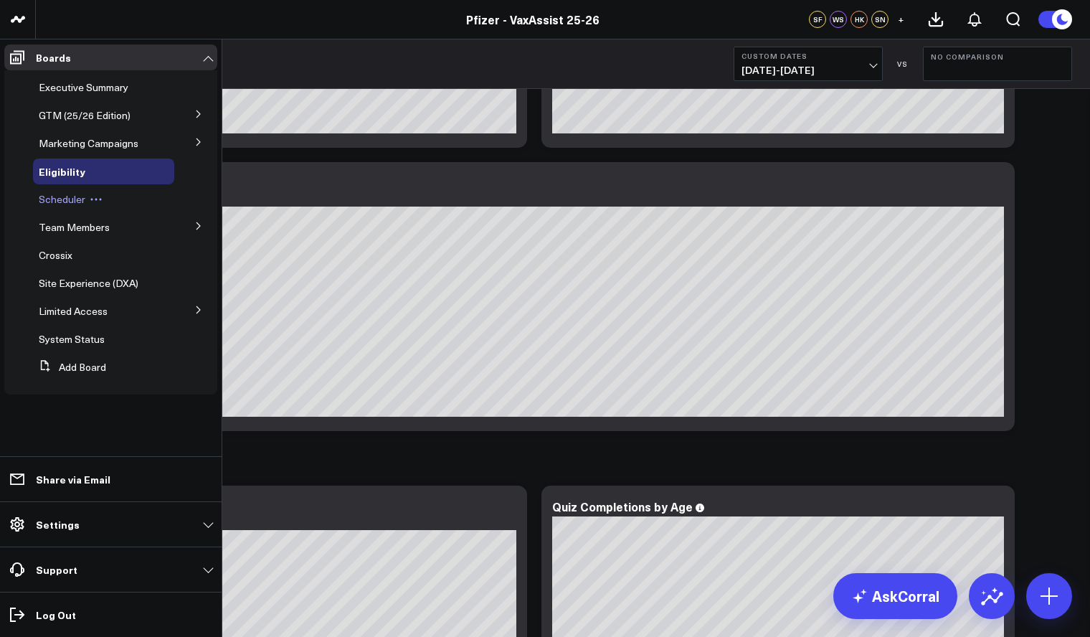
click at [67, 198] on span "Scheduler" at bounding box center [62, 199] width 47 height 14
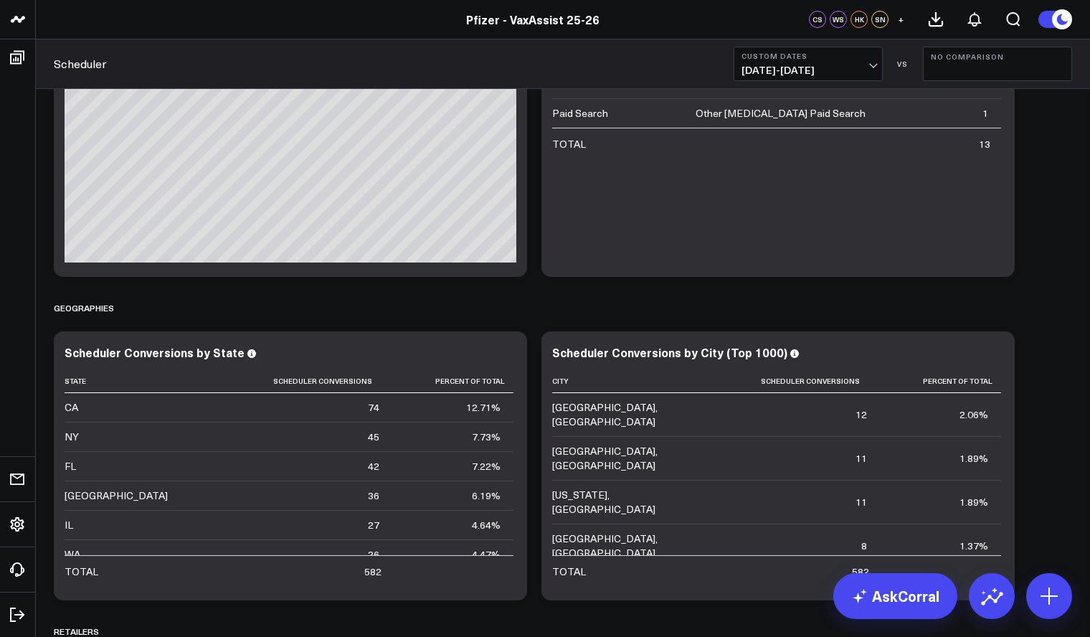
scroll to position [1332, 0]
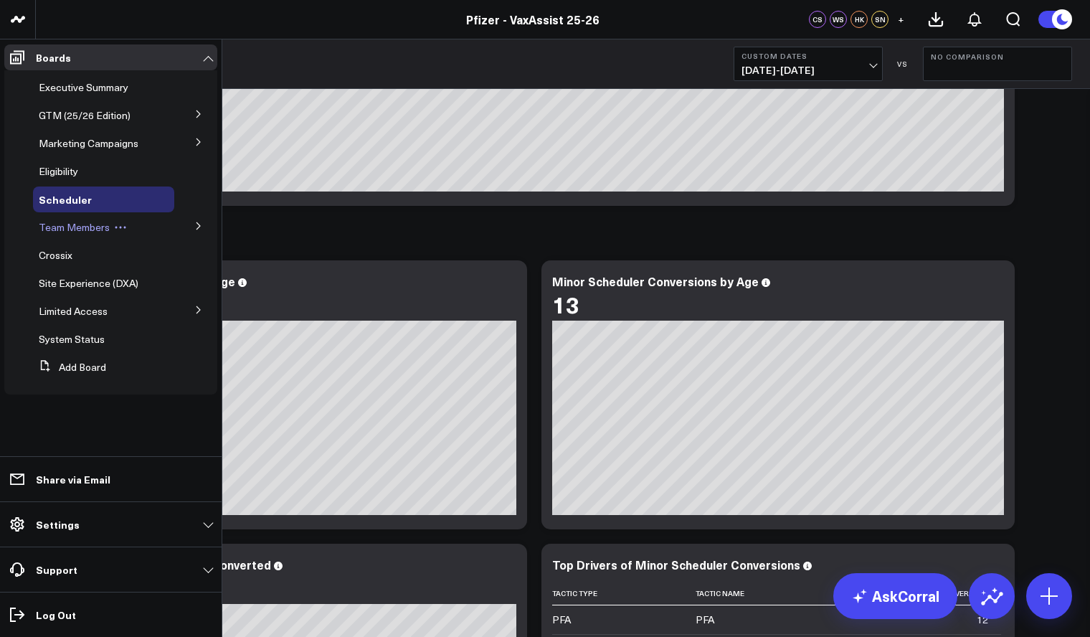
click at [96, 229] on span "Team Members" at bounding box center [74, 227] width 71 height 14
click at [198, 225] on icon at bounding box center [198, 226] width 9 height 9
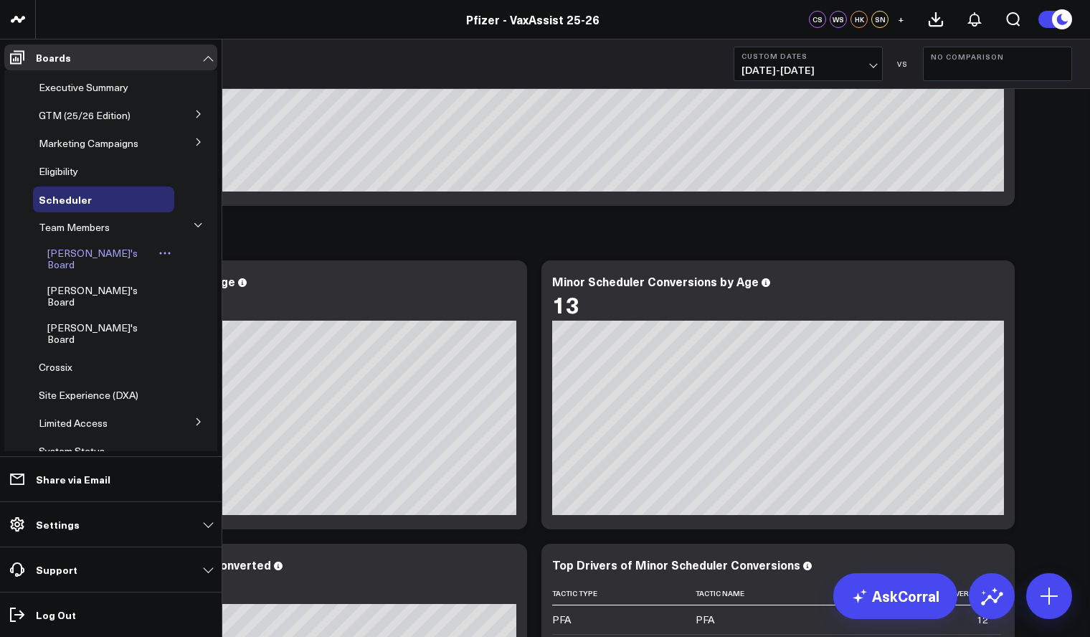
click at [86, 255] on span "[PERSON_NAME]'s Board" at bounding box center [92, 258] width 90 height 25
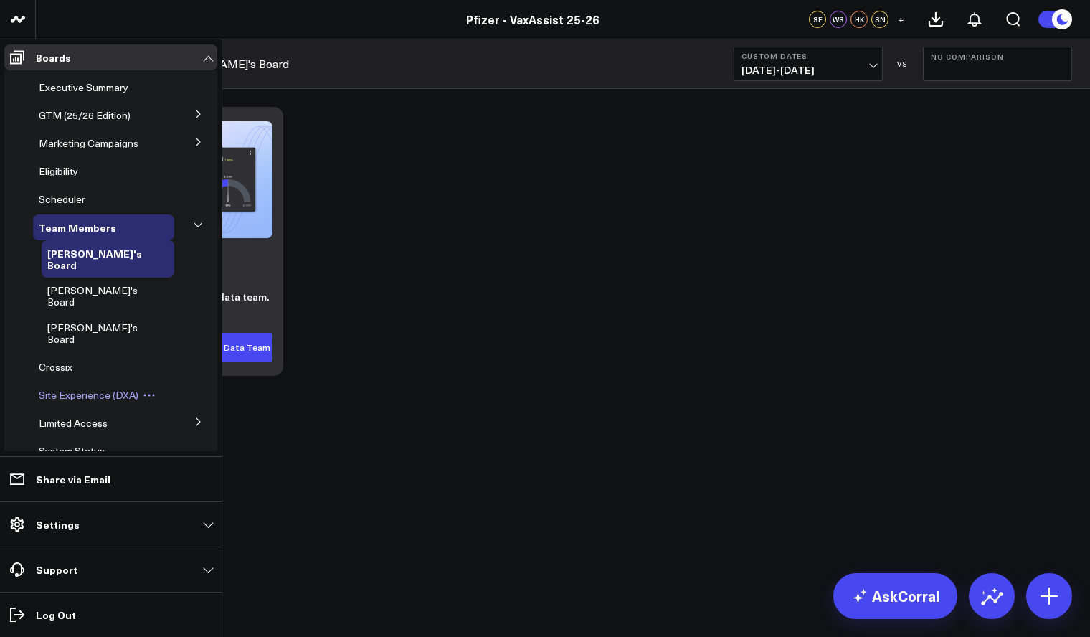
click at [115, 388] on span "Site Experience (DXA)" at bounding box center [89, 395] width 100 height 14
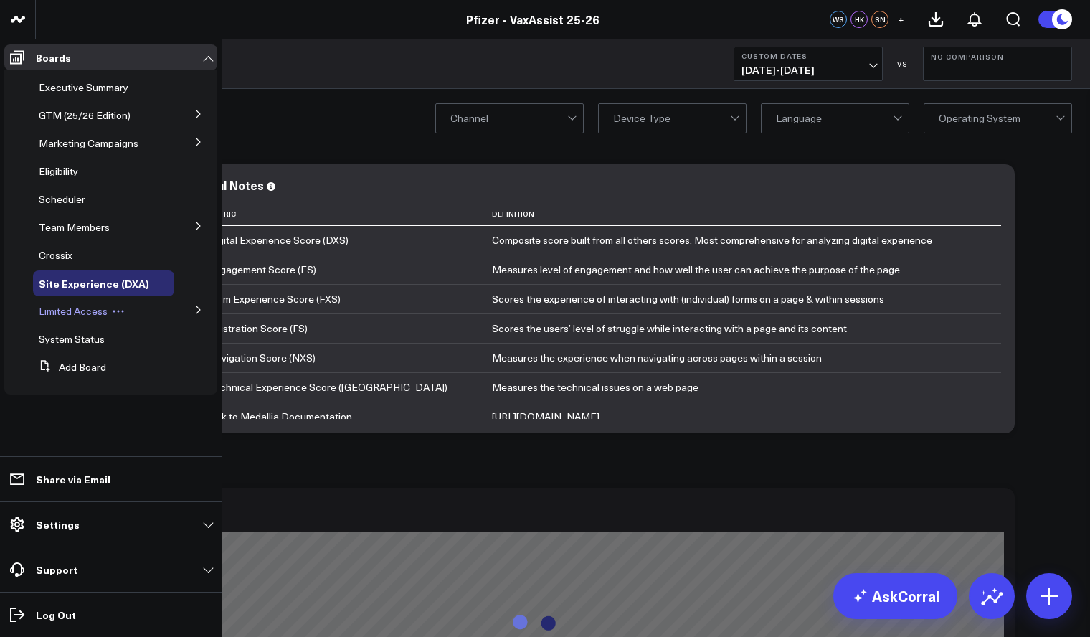
click at [71, 315] on span "Limited Access" at bounding box center [73, 311] width 69 height 14
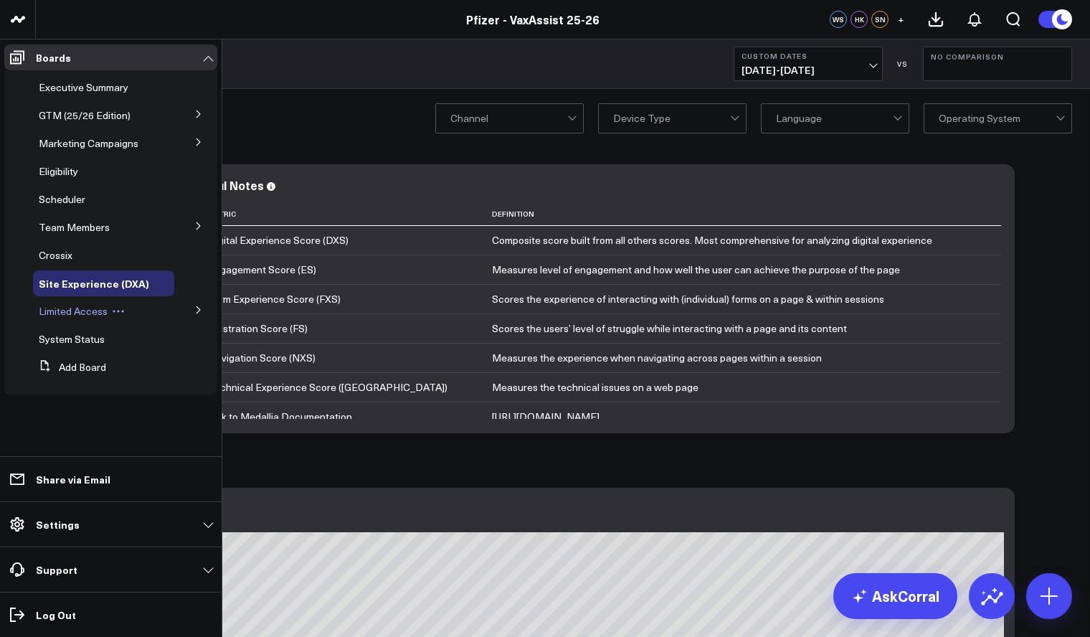
click at [71, 315] on span "Limited Access" at bounding box center [73, 311] width 69 height 14
click at [196, 310] on icon at bounding box center [198, 310] width 9 height 9
click at [123, 336] on span "PFA - Cross Domain" at bounding box center [92, 337] width 90 height 14
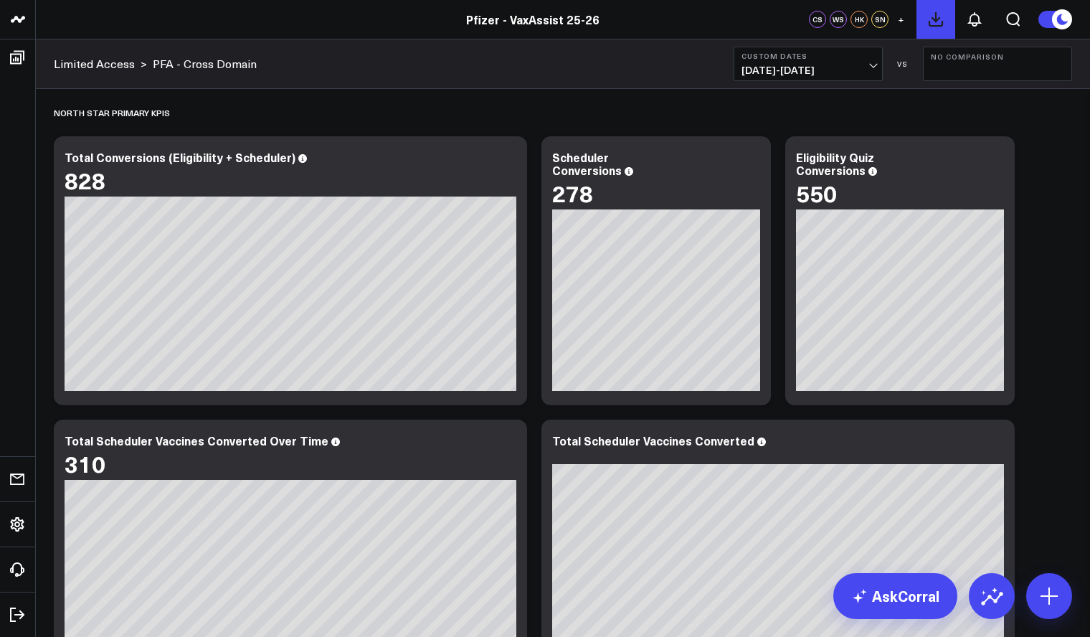
drag, startPoint x: 1033, startPoint y: 103, endPoint x: 931, endPoint y: 32, distance: 124.6
click at [1033, 103] on div "North Star Primary KPIs" at bounding box center [563, 112] width 1018 height 33
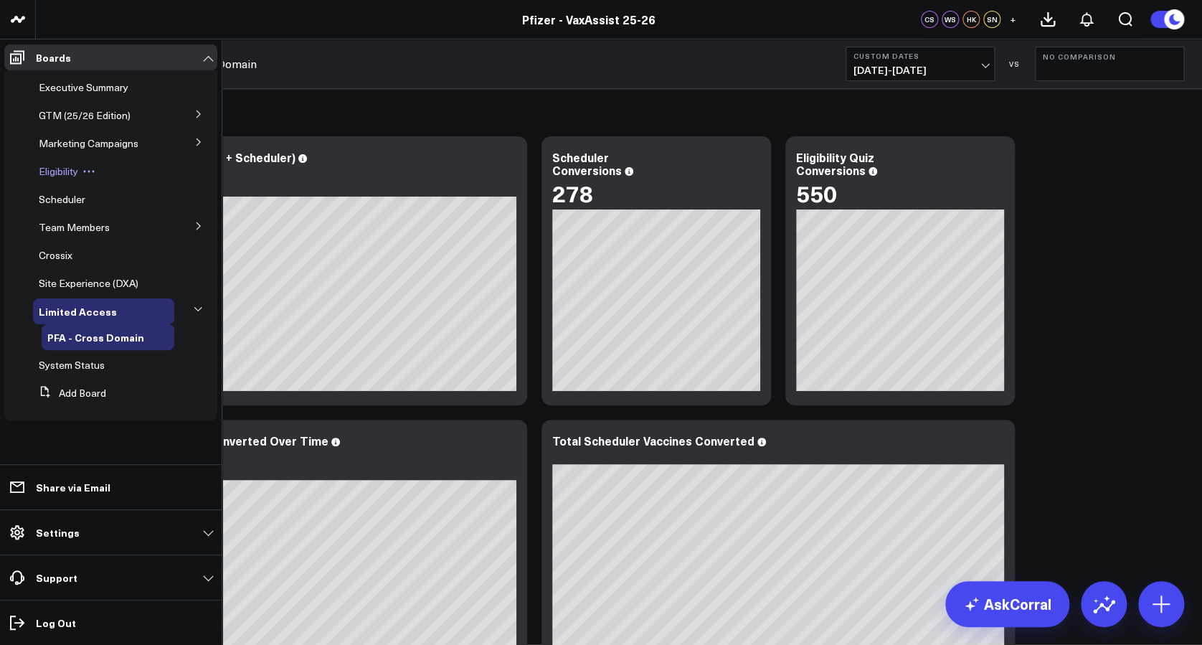
click at [83, 173] on icon at bounding box center [88, 171] width 13 height 13
click at [67, 169] on span "Eligibility" at bounding box center [58, 171] width 39 height 14
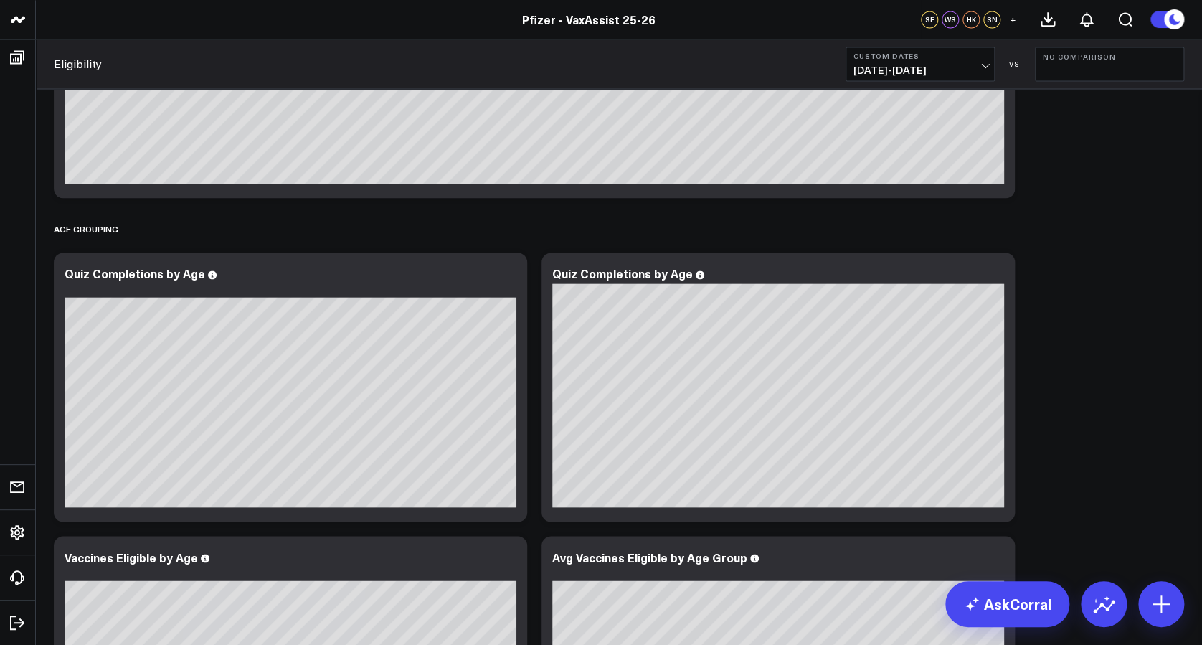
scroll to position [994, 0]
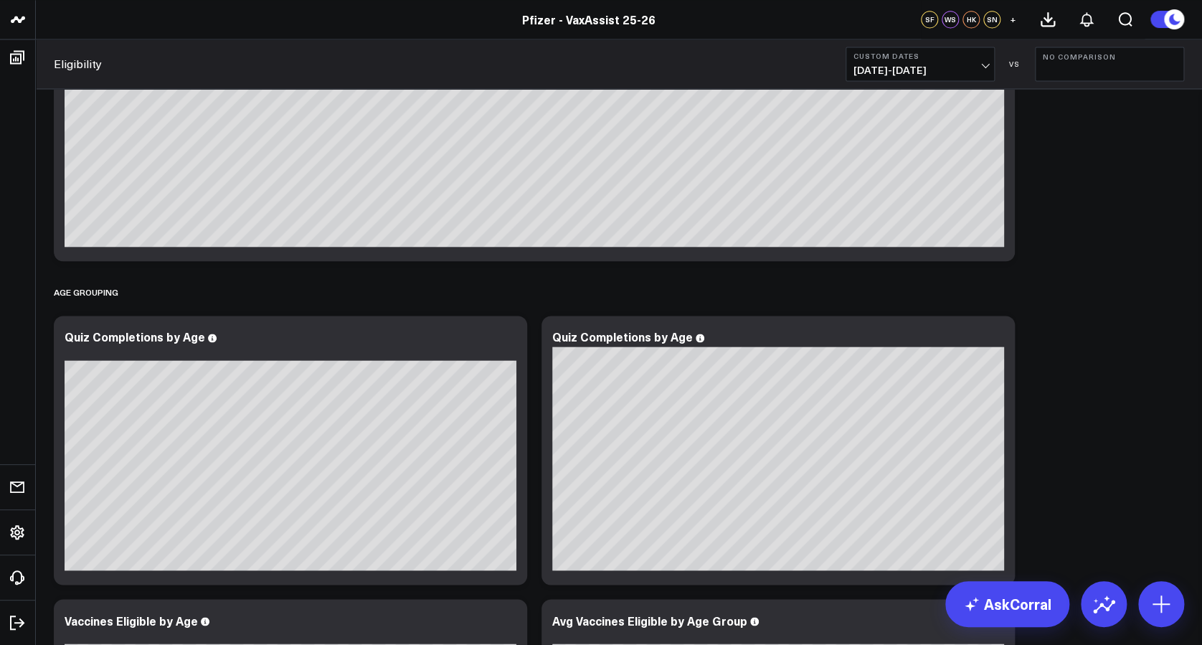
click at [1108, 366] on div "Overview Modify via AI Copy link to widget Ask support Remove Create linked cop…" at bounding box center [619, 288] width 1145 height 2387
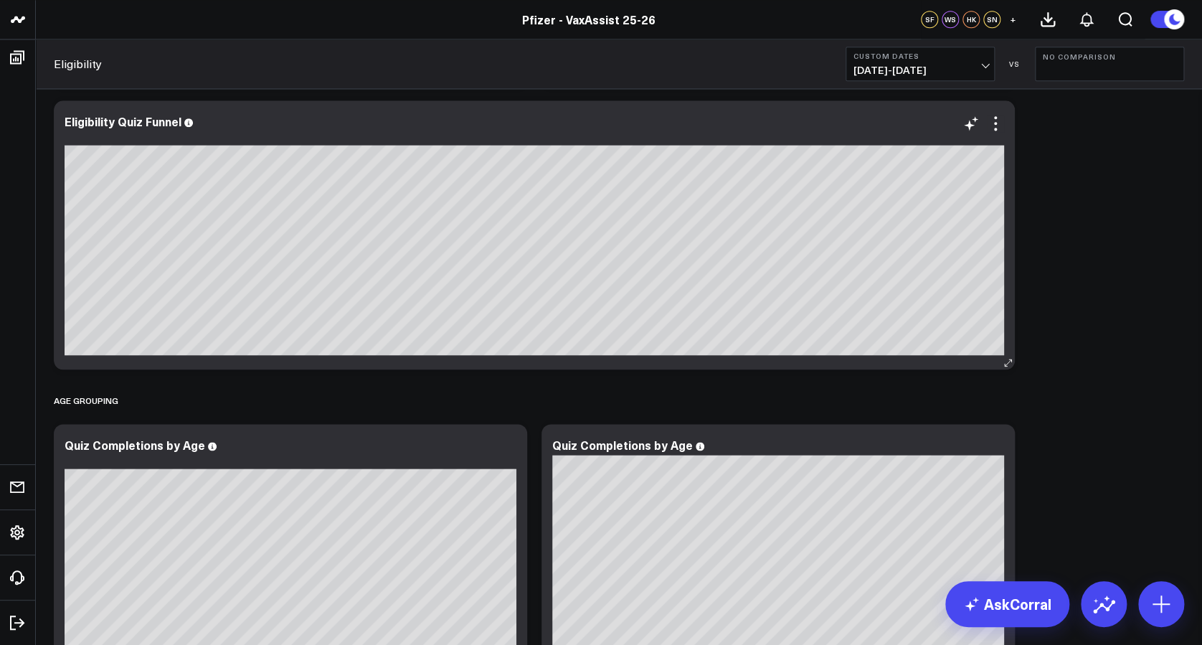
scroll to position [446, 0]
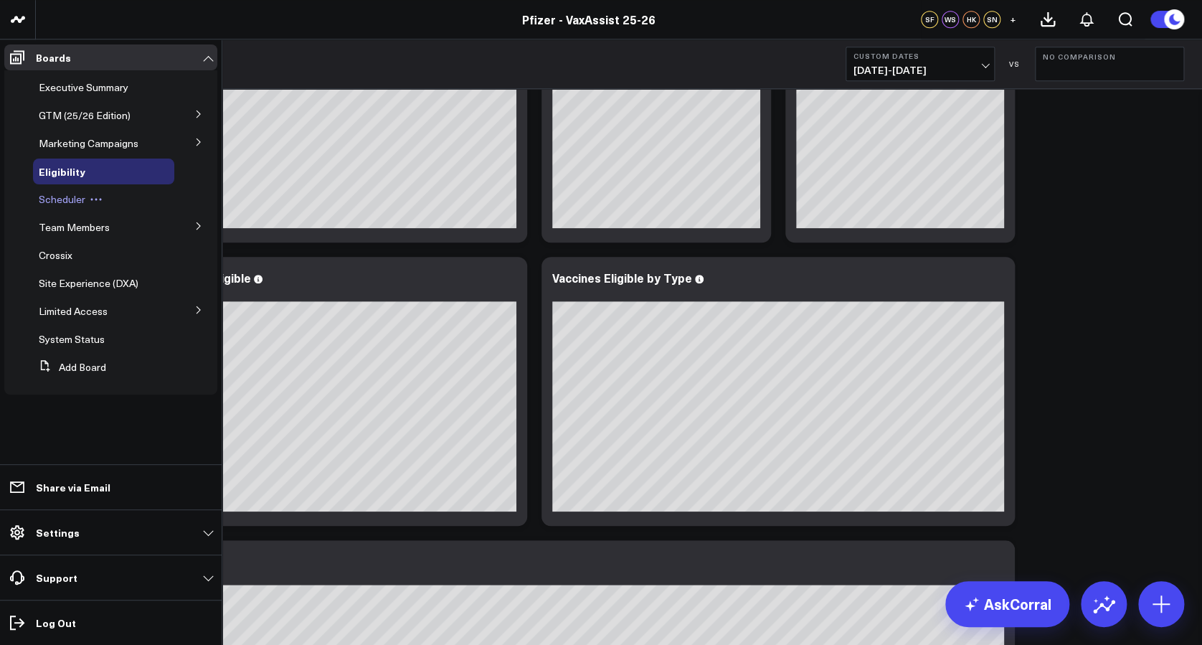
click at [81, 196] on span "Scheduler" at bounding box center [62, 199] width 47 height 14
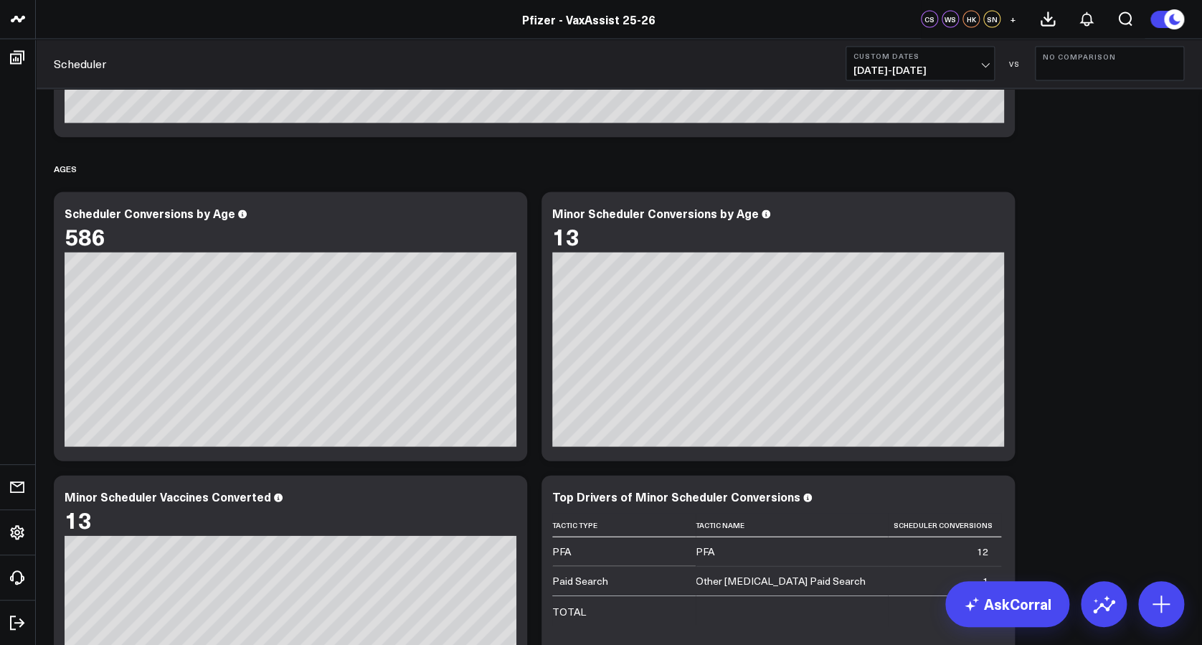
scroll to position [1401, 0]
